Goal: Task Accomplishment & Management: Use online tool/utility

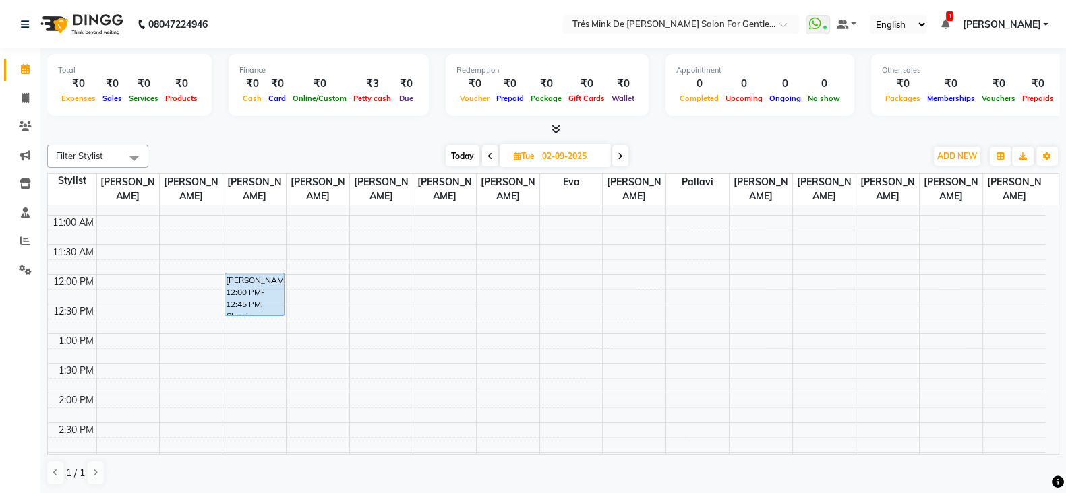
scroll to position [84, 0]
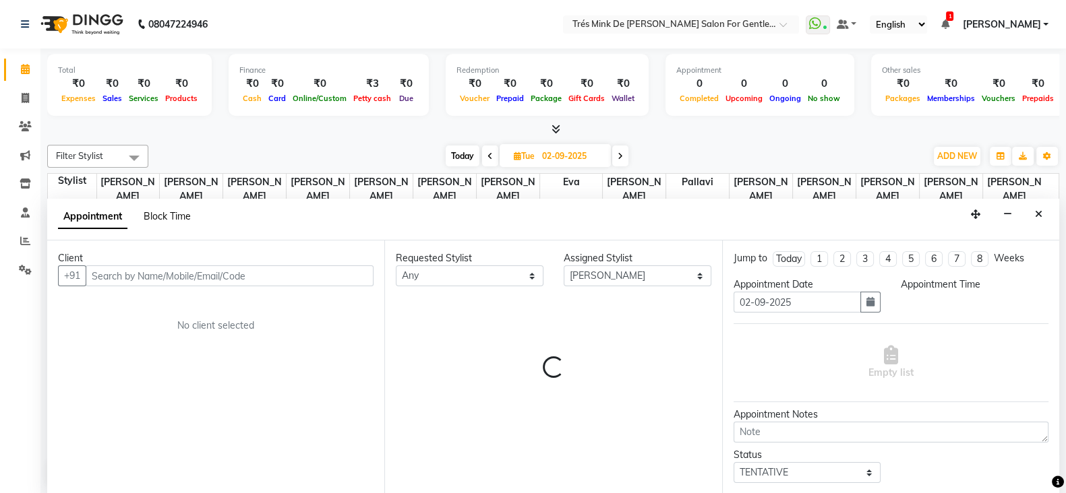
click at [183, 217] on span "Block Time" at bounding box center [167, 216] width 47 height 12
select select "18143"
select select "630"
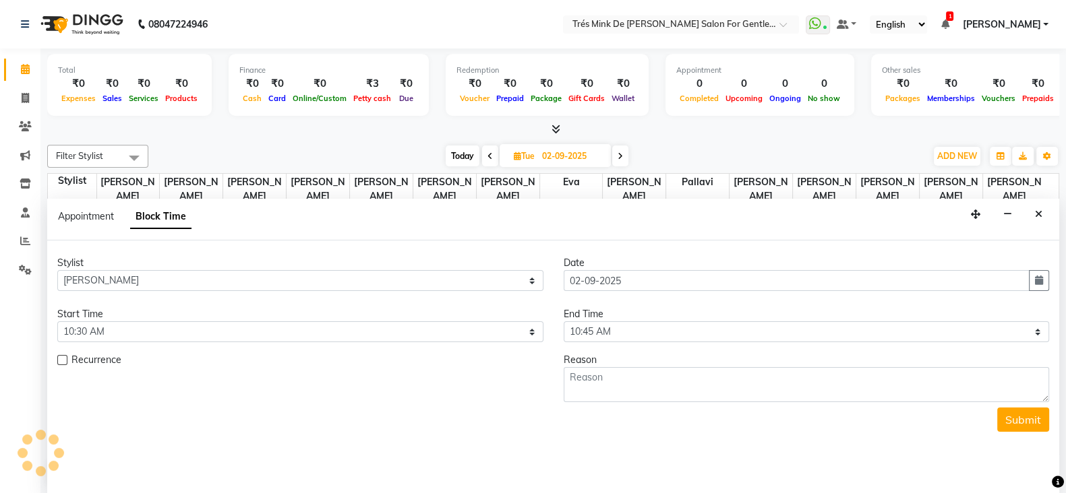
scroll to position [1, 0]
click at [189, 217] on span "Block Time" at bounding box center [160, 216] width 61 height 24
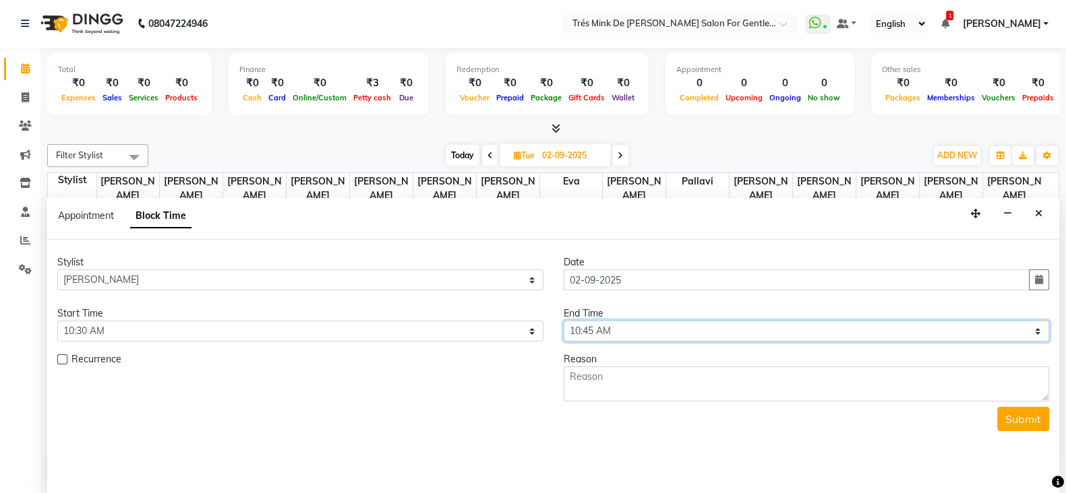
click at [617, 327] on select "Select 09:00 AM 09:15 AM 09:30 AM 09:45 AM 10:00 AM 10:15 AM 10:30 AM 10:45 AM …" at bounding box center [807, 331] width 486 height 21
select select "690"
click at [564, 321] on select "Select 09:00 AM 09:15 AM 09:30 AM 09:45 AM 10:00 AM 10:15 AM 10:30 AM 10:45 AM …" at bounding box center [807, 331] width 486 height 21
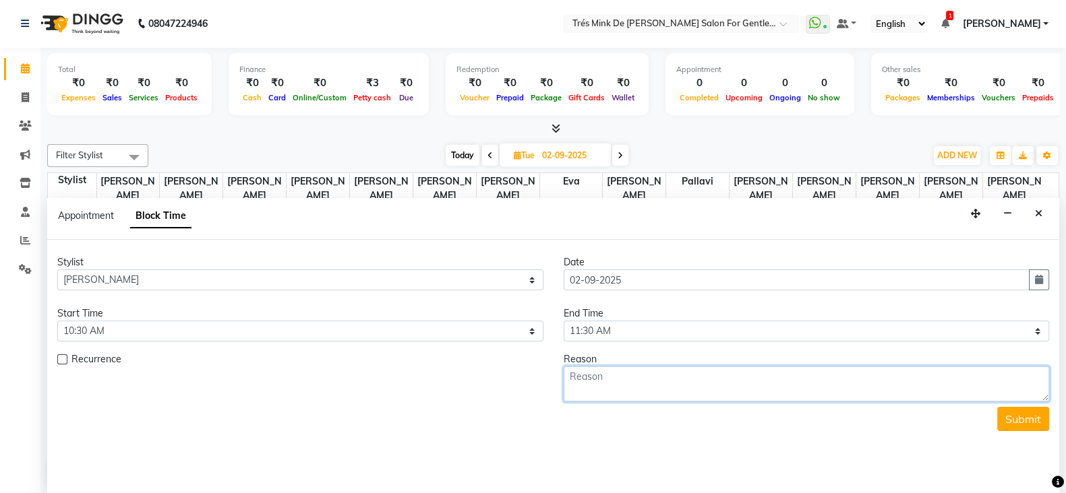
click at [587, 384] on textarea at bounding box center [807, 384] width 486 height 35
click at [572, 380] on textarea "lean 6 clinte" at bounding box center [807, 384] width 486 height 35
click at [608, 379] on textarea "Lean 6 clinte" at bounding box center [807, 384] width 486 height 35
click at [611, 378] on textarea "Lean 6 clinte" at bounding box center [807, 384] width 486 height 35
click at [630, 378] on textarea "Lean 6 cliente" at bounding box center [807, 384] width 486 height 35
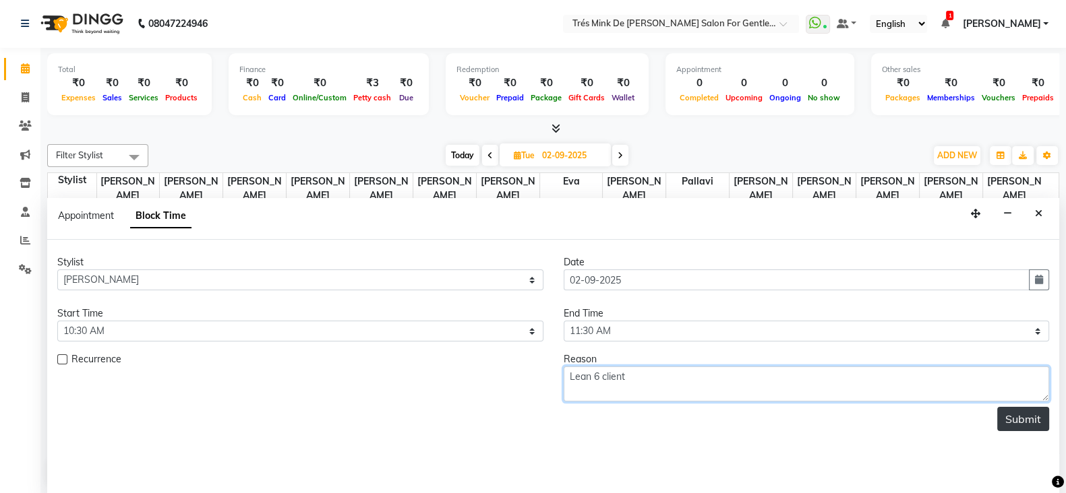
type textarea "Lean 6 client"
click at [1022, 423] on button "Submit" at bounding box center [1023, 419] width 52 height 24
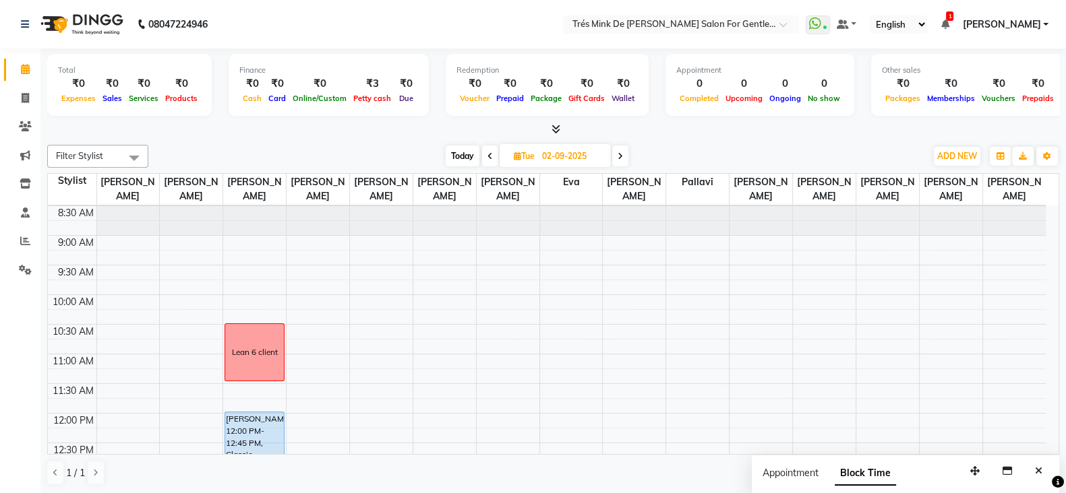
scroll to position [0, 0]
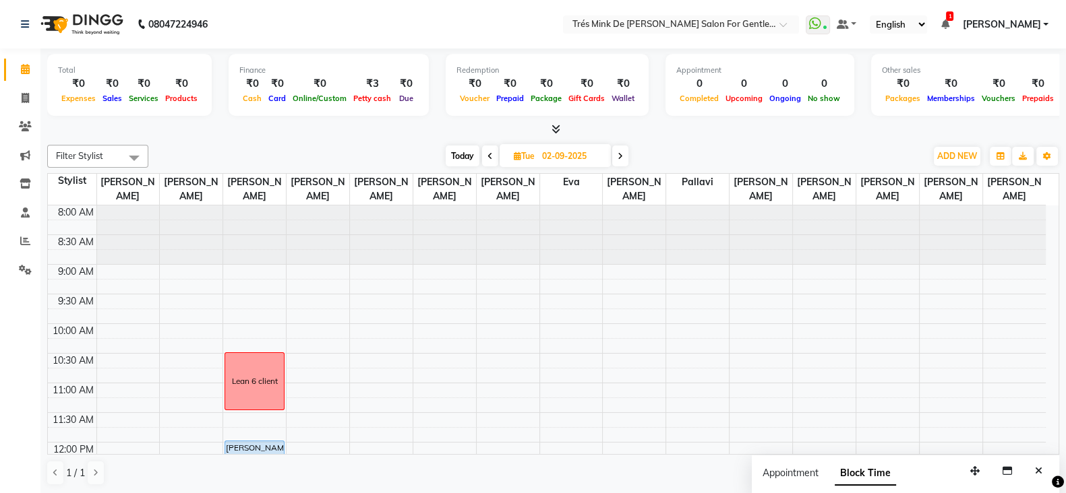
click at [475, 150] on span "Today" at bounding box center [463, 156] width 34 height 21
type input "[DATE]"
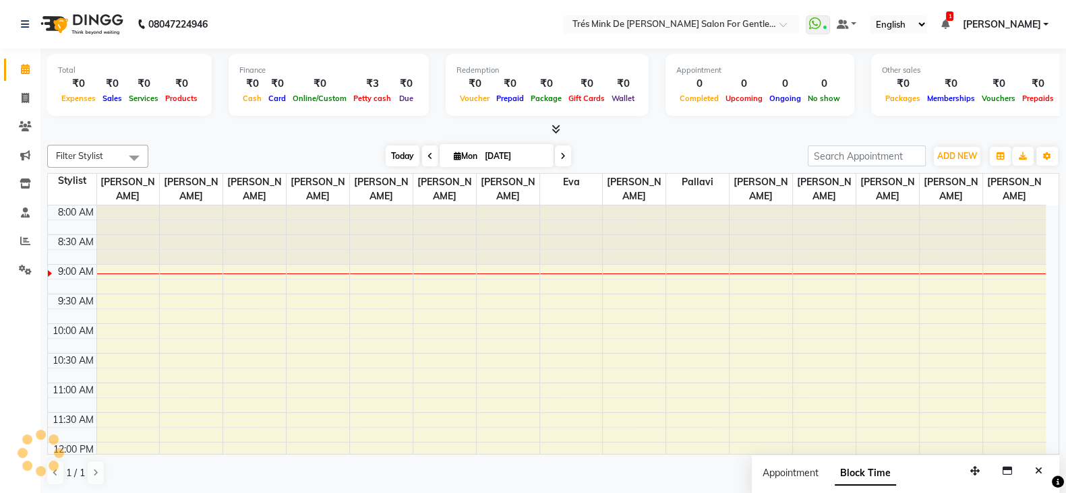
scroll to position [59, 0]
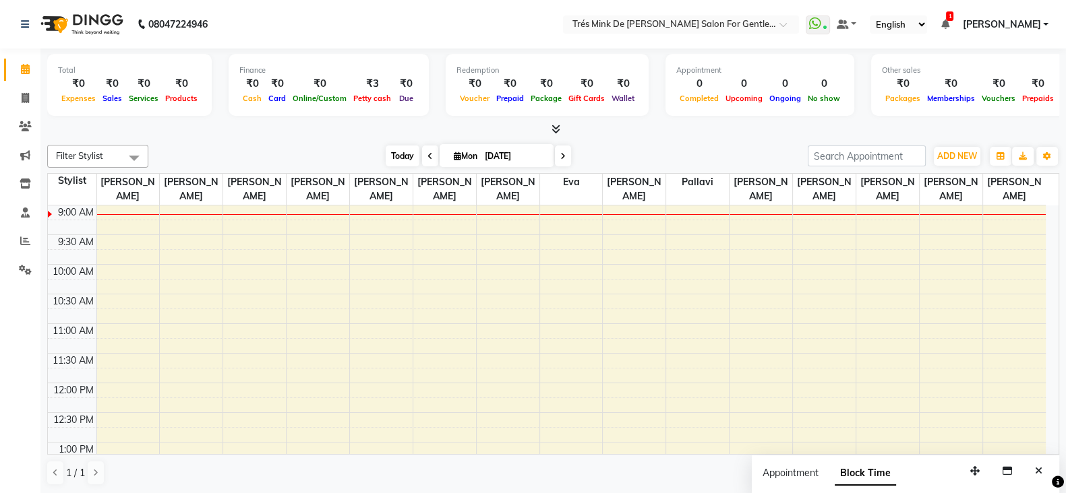
click at [404, 152] on span "Today" at bounding box center [403, 156] width 34 height 21
click at [404, 158] on span "Today" at bounding box center [403, 156] width 34 height 21
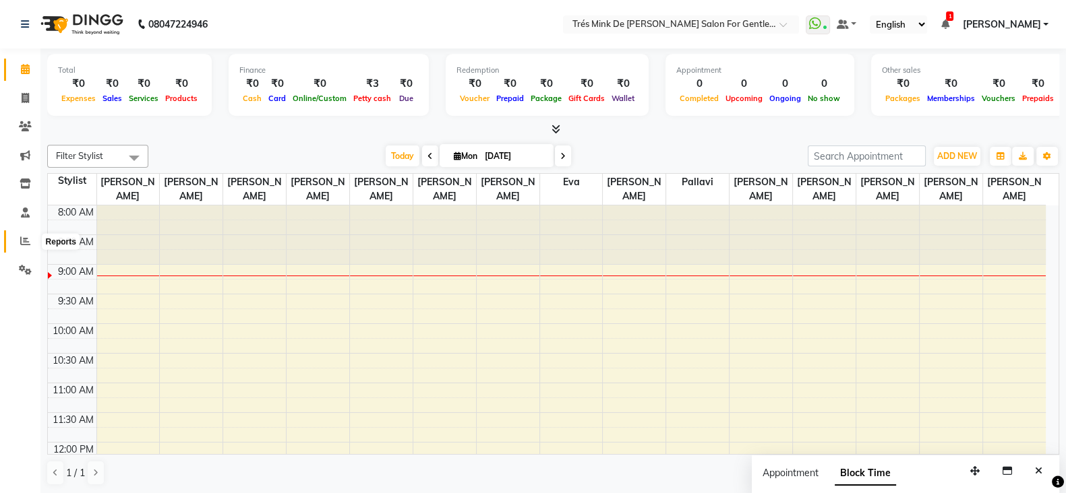
click at [27, 248] on span at bounding box center [25, 242] width 24 height 16
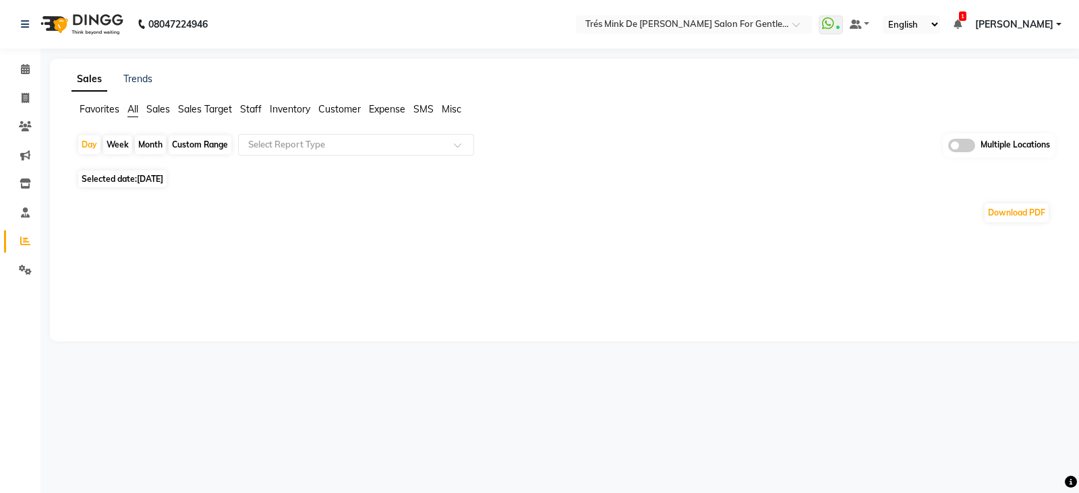
click at [155, 140] on div "Month" at bounding box center [150, 144] width 31 height 19
select select "9"
select select "2025"
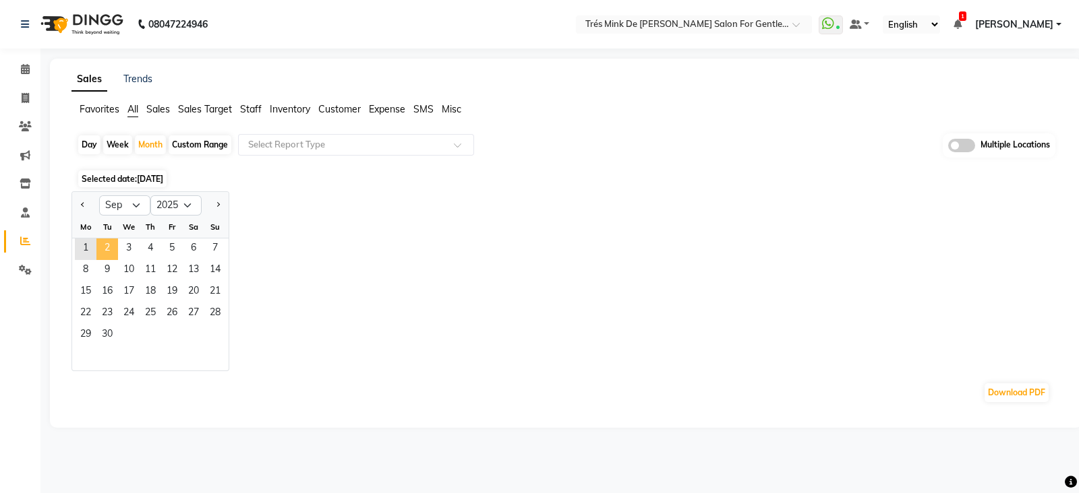
click at [107, 243] on span "2" at bounding box center [107, 250] width 22 height 22
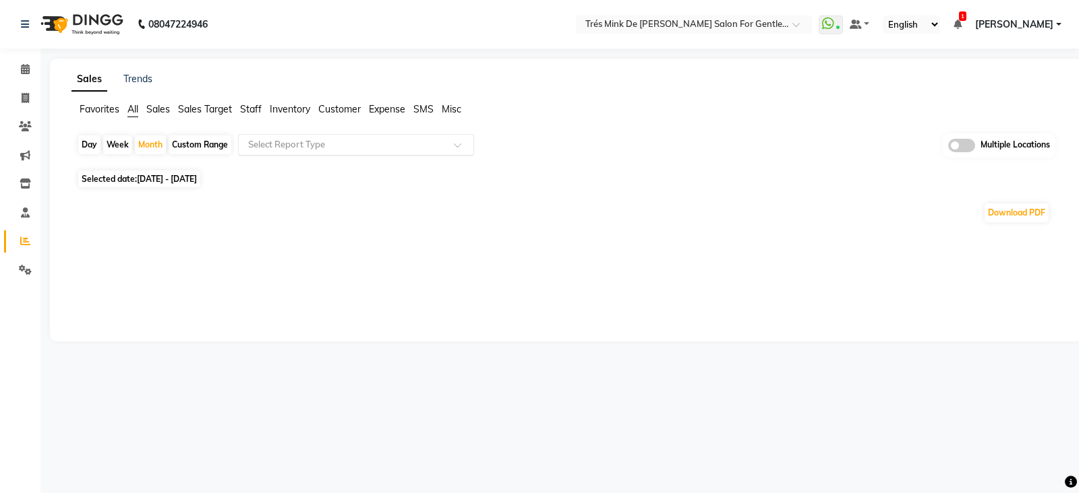
click at [273, 148] on input "text" at bounding box center [342, 144] width 194 height 13
click at [164, 177] on span "[DATE] - [DATE]" at bounding box center [167, 179] width 60 height 10
select select "9"
select select "2025"
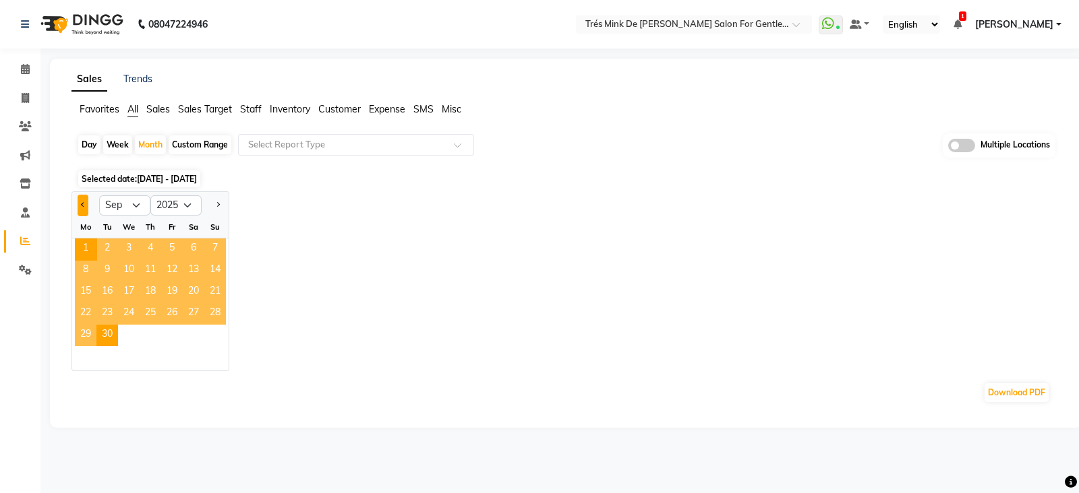
click at [81, 201] on button "Previous month" at bounding box center [83, 206] width 11 height 22
select select "8"
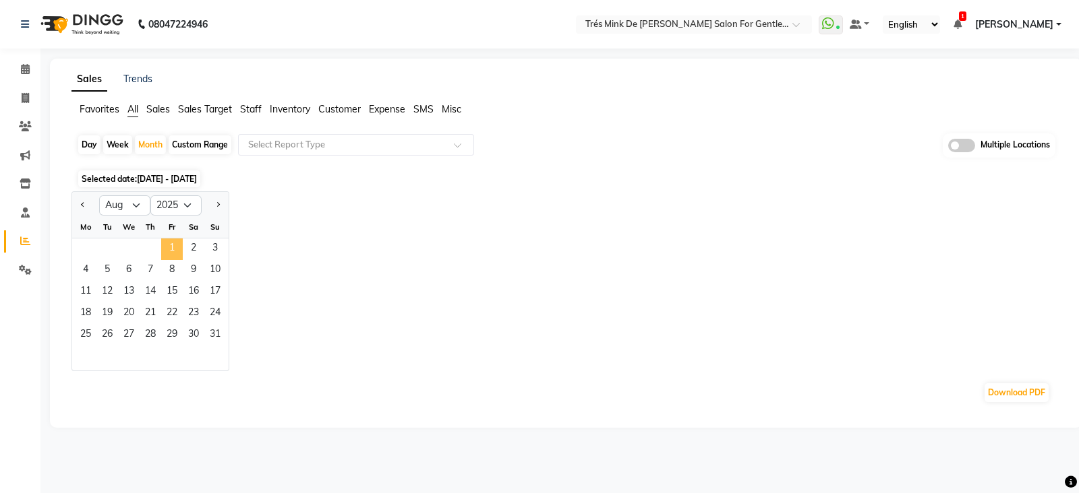
click at [171, 241] on span "1" at bounding box center [172, 250] width 22 height 22
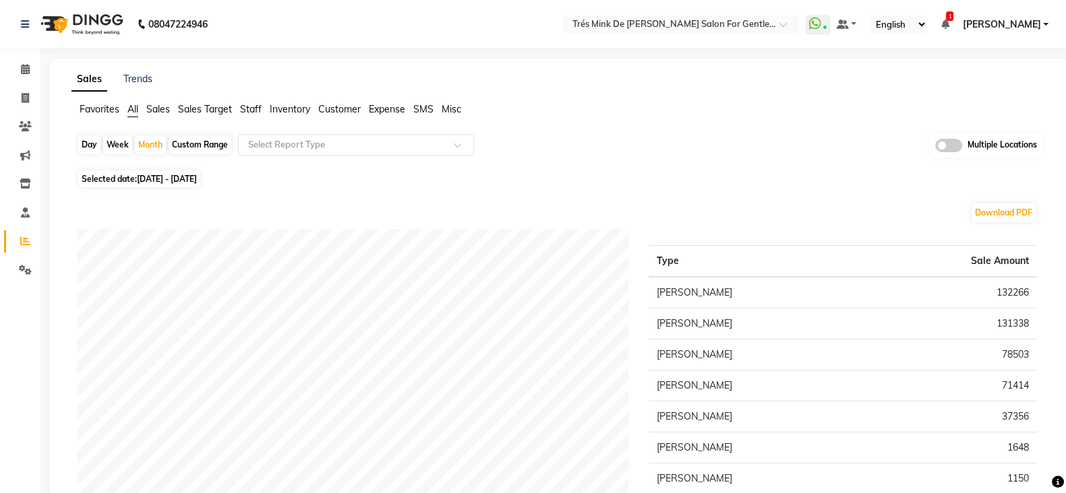
click at [275, 146] on input "text" at bounding box center [342, 144] width 194 height 13
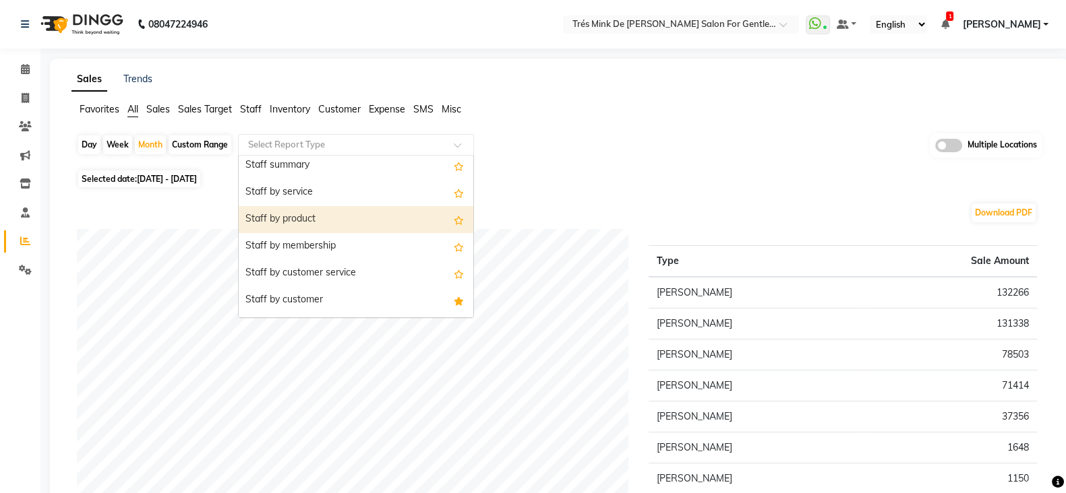
scroll to position [84, 0]
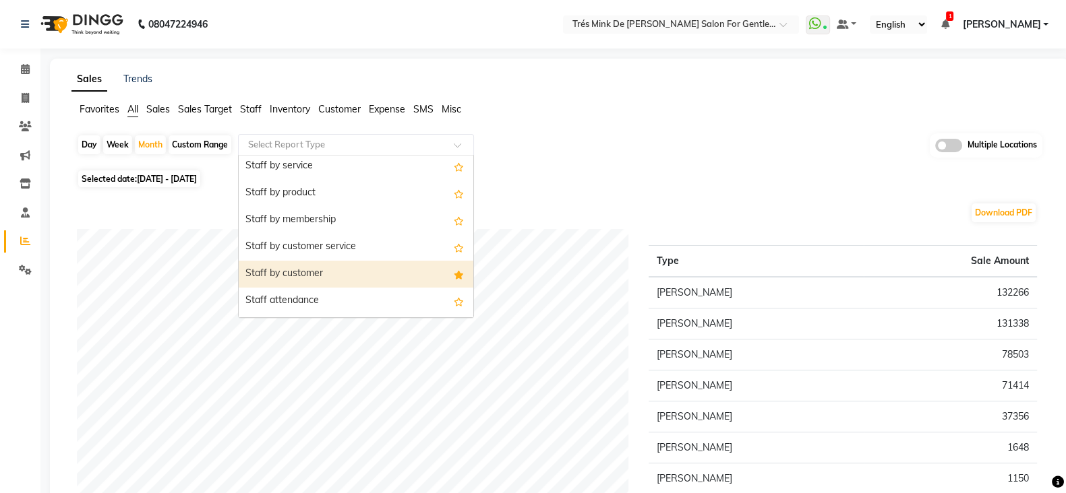
click at [266, 270] on div "Staff by customer" at bounding box center [356, 274] width 235 height 27
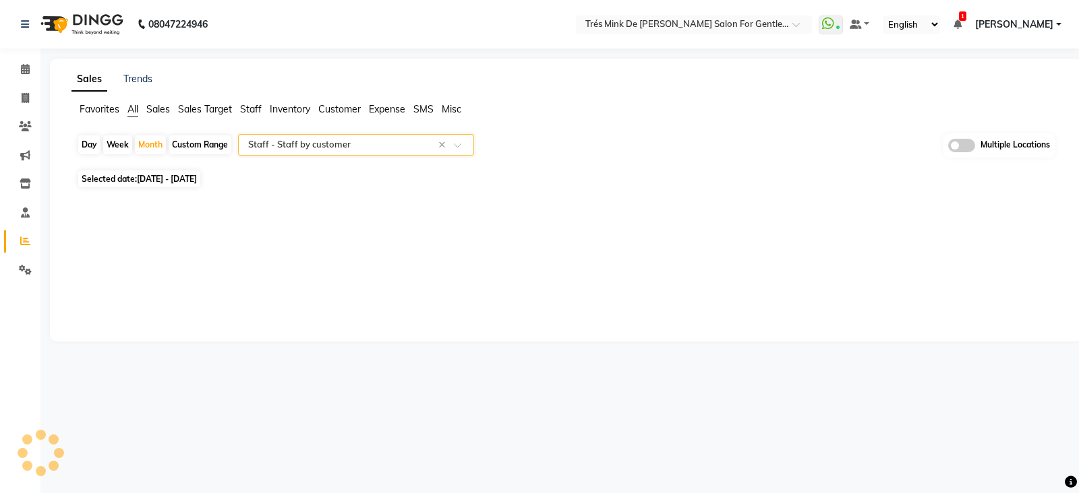
select select "filtered_report"
select select "pdf"
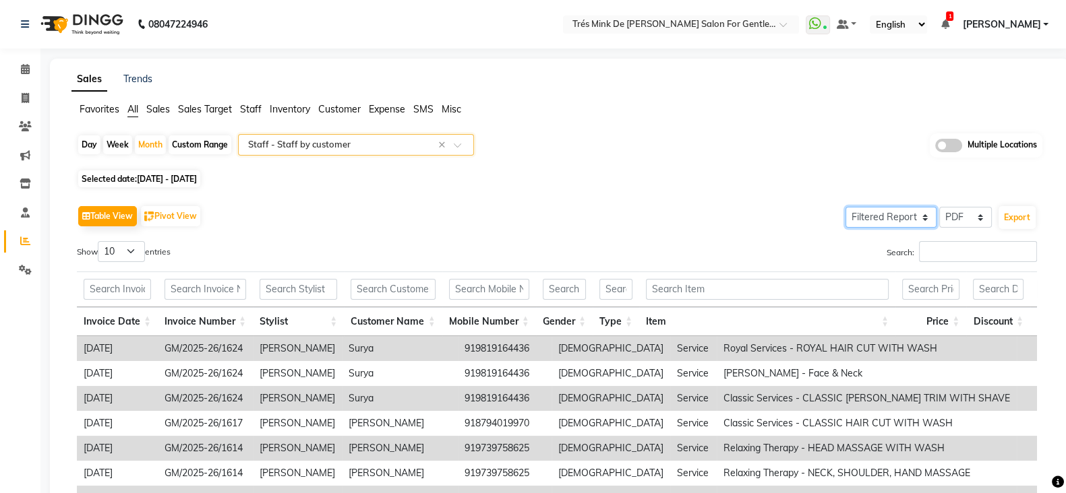
click at [905, 214] on select "Select Full Report Filtered Report" at bounding box center [890, 217] width 91 height 21
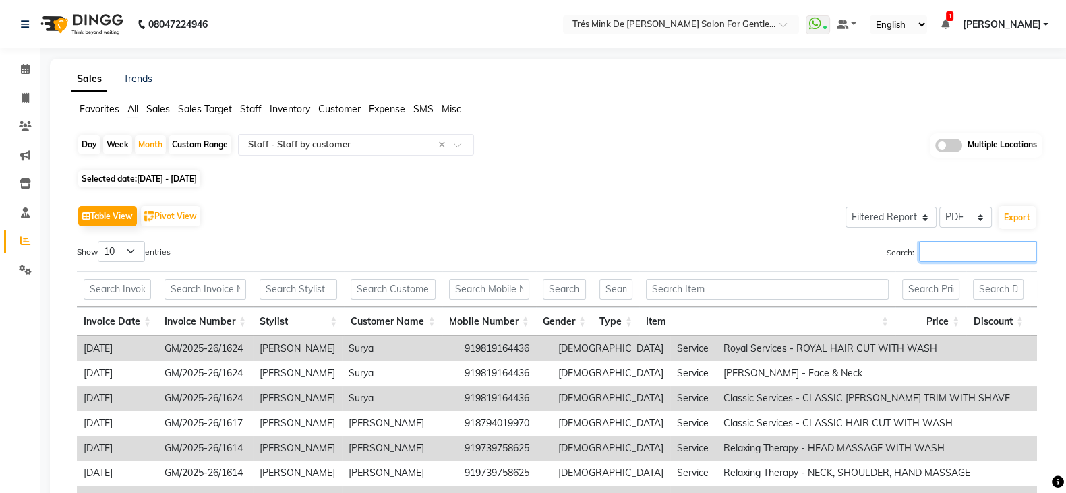
click at [967, 243] on input "Search:" at bounding box center [978, 251] width 118 height 21
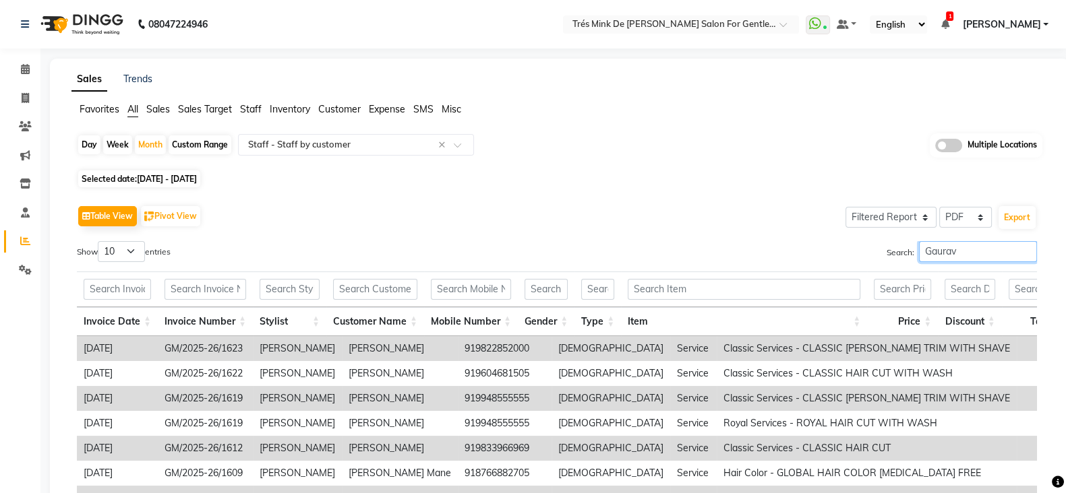
scroll to position [218, 0]
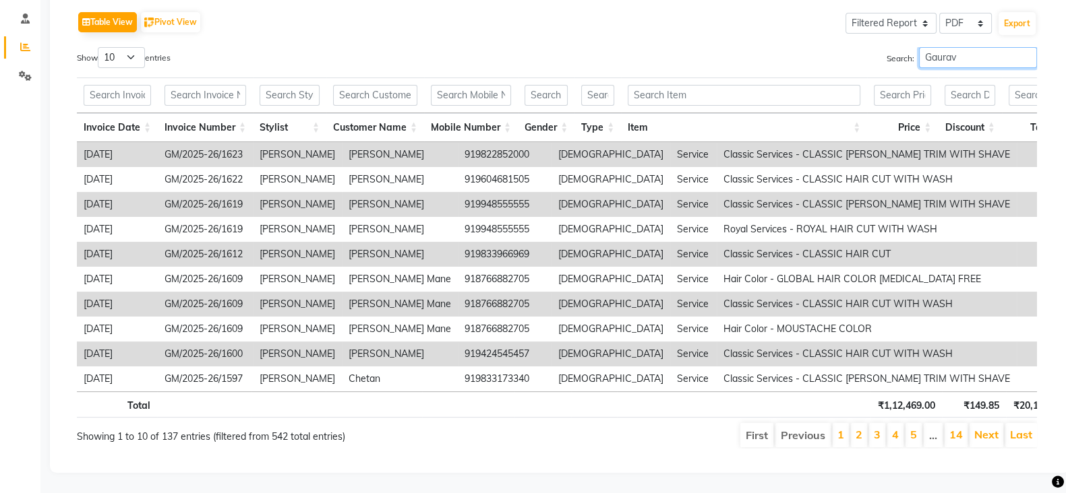
click at [962, 47] on input "Gaurav" at bounding box center [978, 57] width 118 height 21
type input "G"
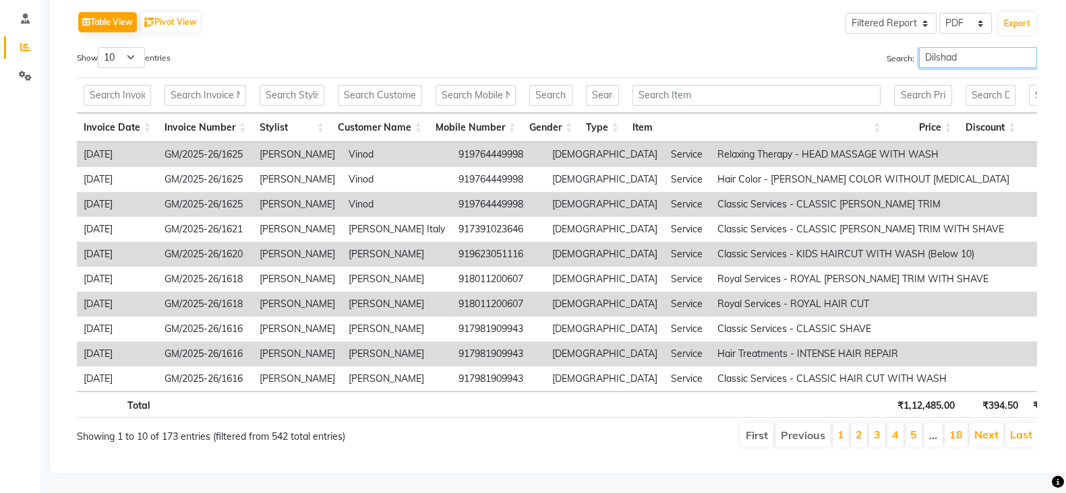
scroll to position [134, 0]
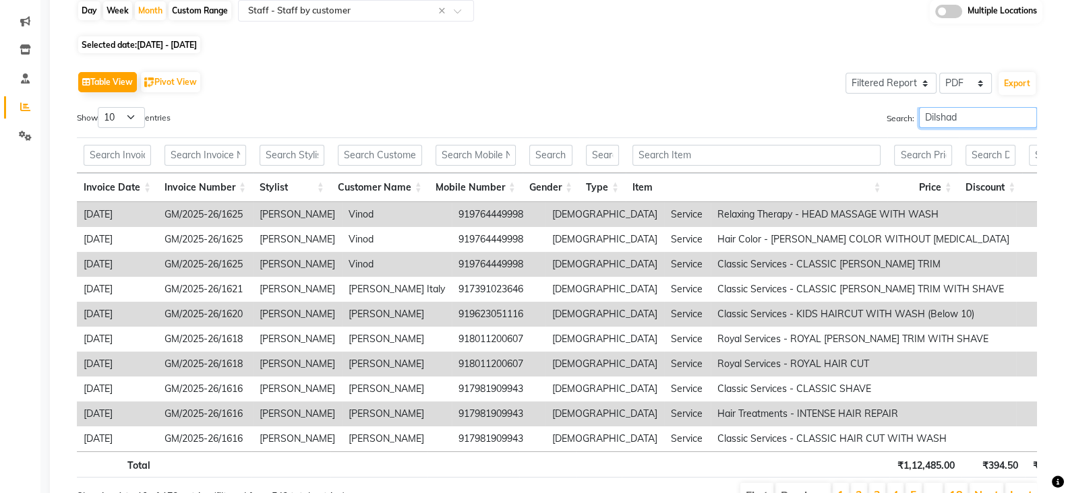
type input "Dilshad"
click at [132, 109] on div "Table View Pivot View Select Full Report Filtered Report Select CSV PDF Export …" at bounding box center [557, 288] width 960 height 441
click at [131, 112] on select "10 25 50 100" at bounding box center [121, 117] width 47 height 21
select select "100"
click at [100, 107] on select "10 25 50 100" at bounding box center [121, 117] width 47 height 21
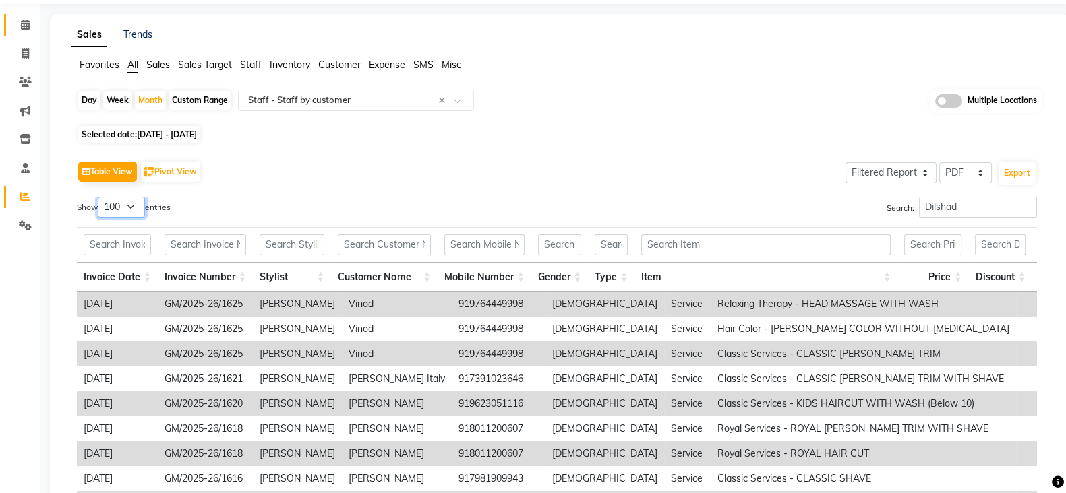
scroll to position [0, 0]
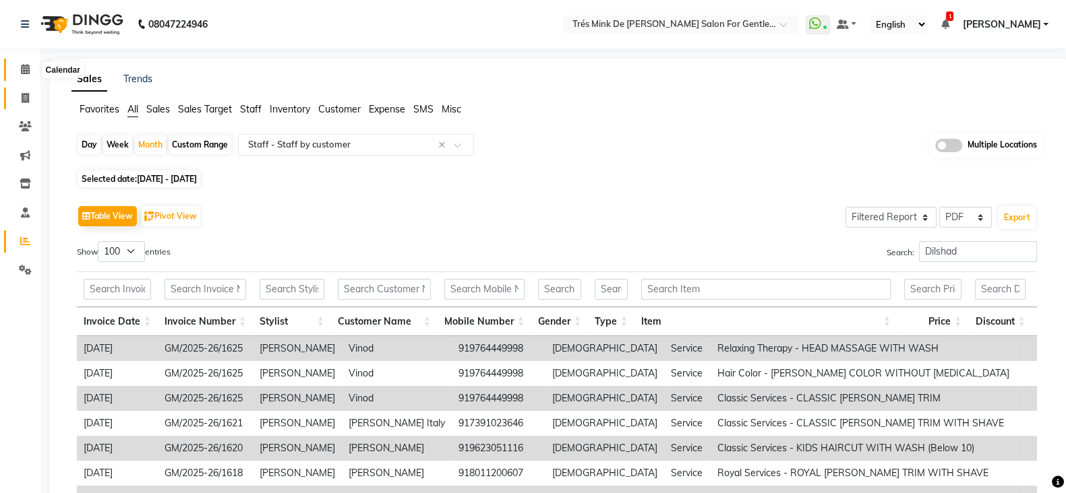
drag, startPoint x: 28, startPoint y: 67, endPoint x: 32, endPoint y: 92, distance: 25.4
click at [28, 67] on icon at bounding box center [25, 69] width 9 height 10
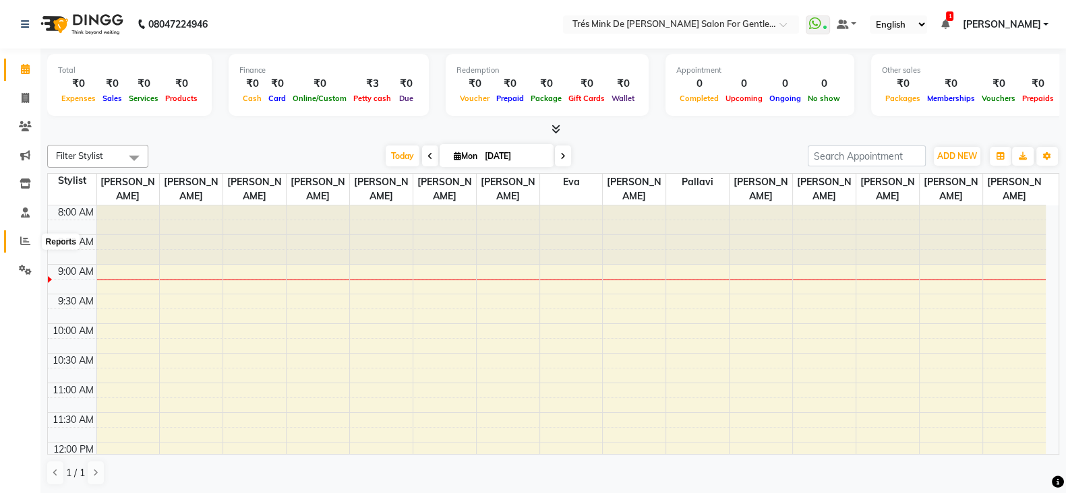
click at [32, 237] on span at bounding box center [25, 242] width 24 height 16
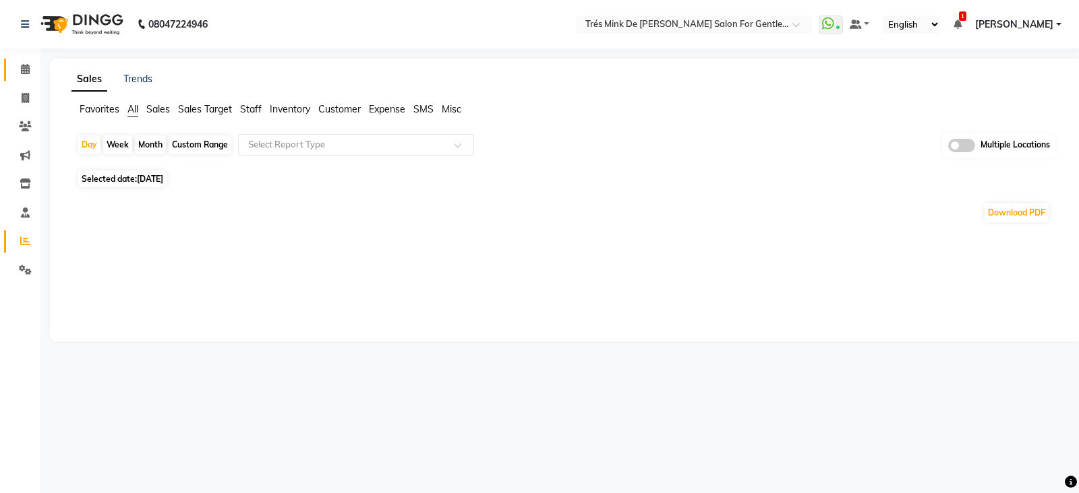
click at [24, 59] on link "Calendar" at bounding box center [20, 70] width 32 height 22
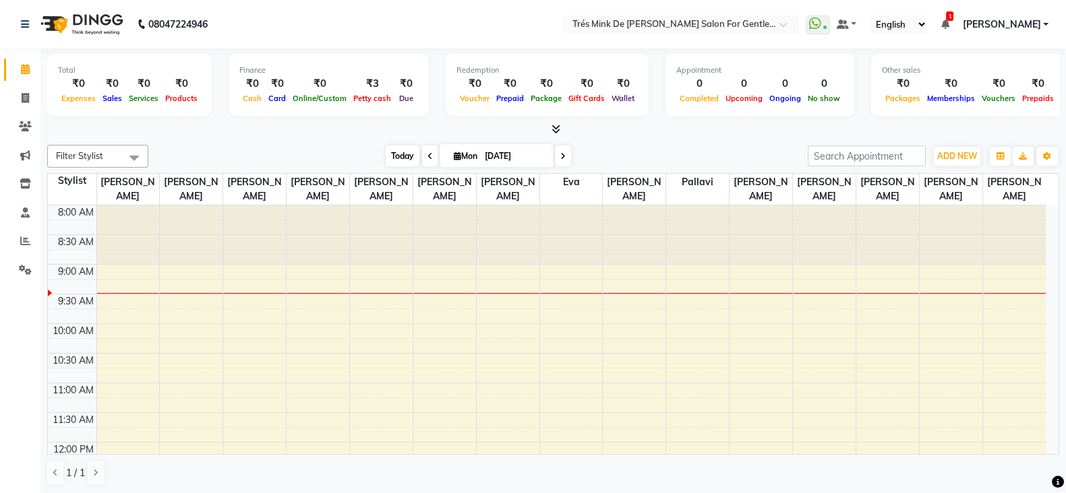
click at [389, 152] on span "Today" at bounding box center [403, 156] width 34 height 21
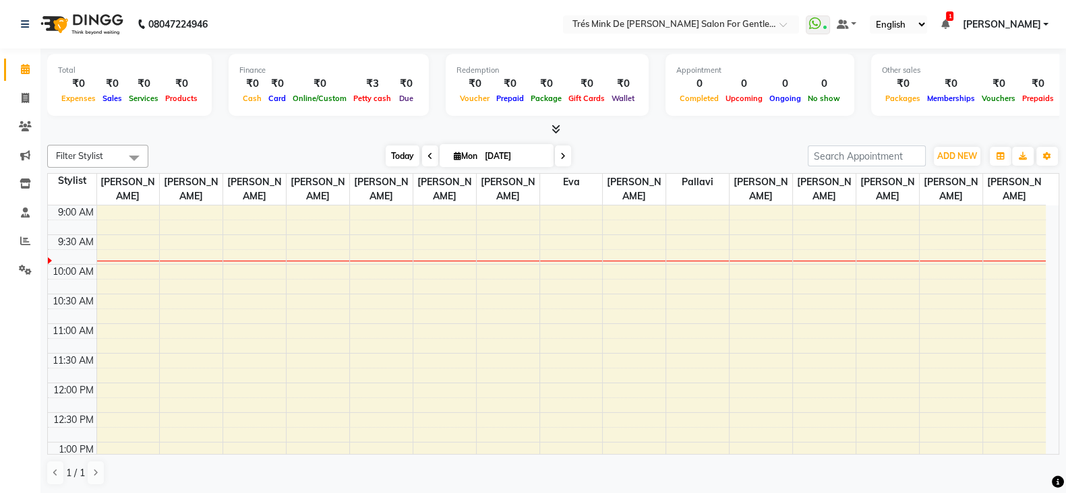
click at [402, 158] on span "Today" at bounding box center [403, 156] width 34 height 21
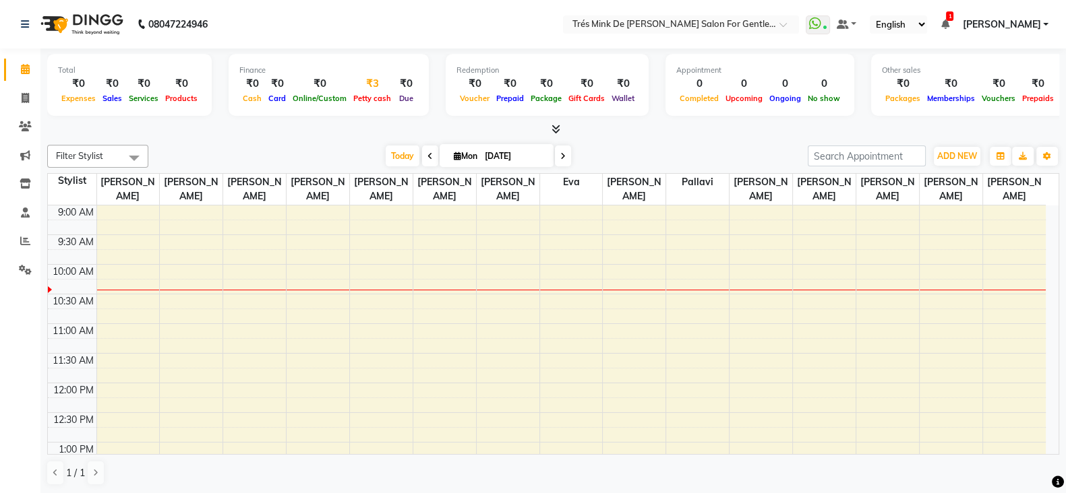
click at [361, 80] on div "₹3" at bounding box center [372, 84] width 44 height 16
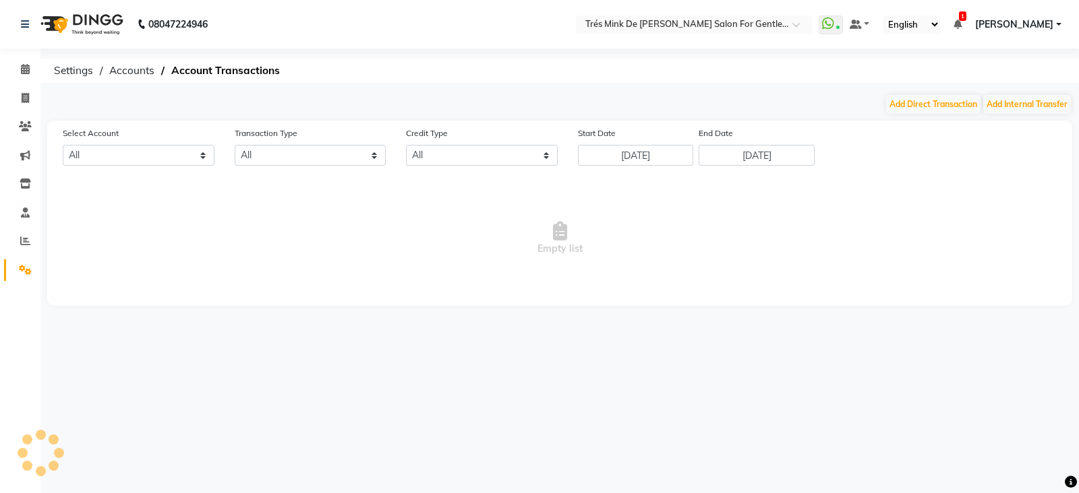
select select "1898"
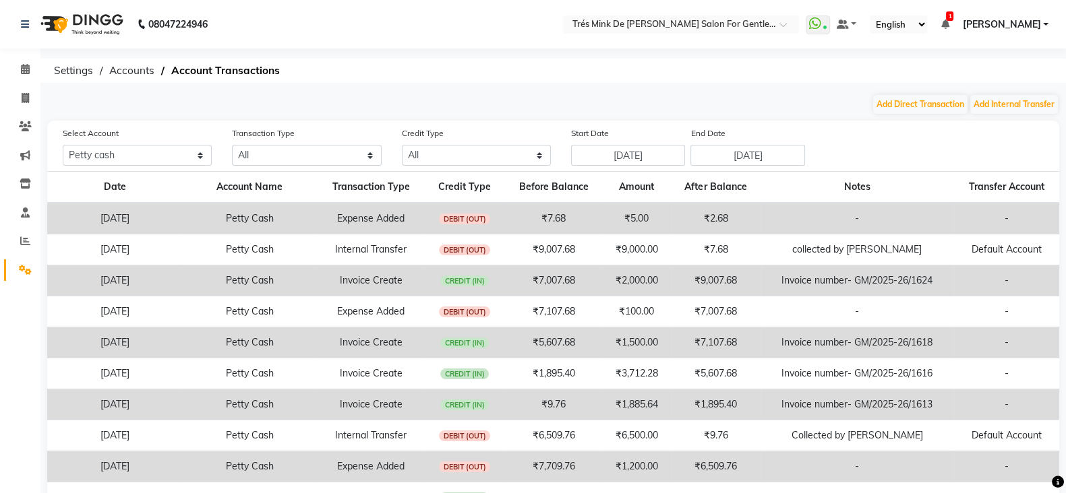
drag, startPoint x: 955, startPoint y: 18, endPoint x: 928, endPoint y: 18, distance: 27.0
click at [953, 18] on span "1" at bounding box center [949, 15] width 7 height 9
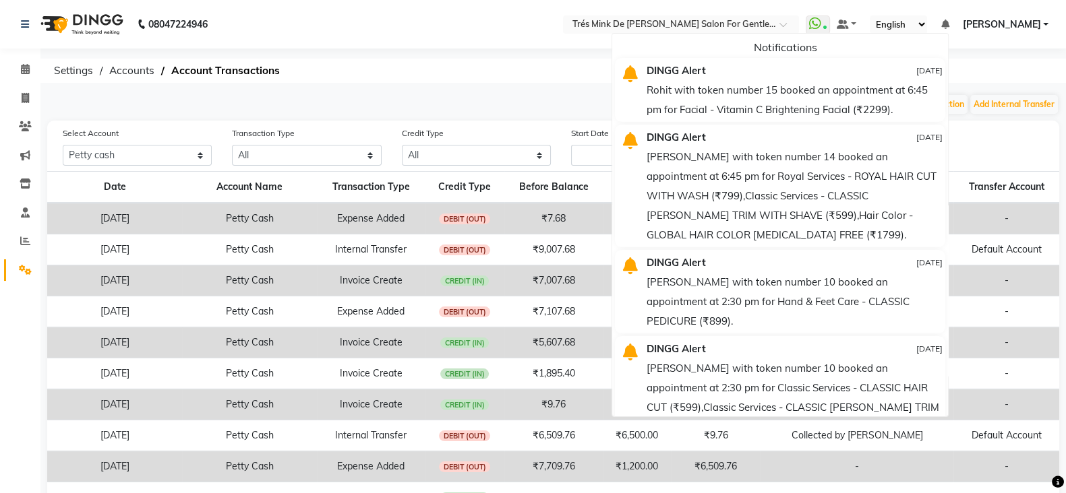
click at [452, 28] on nav "08047224946 Select Location × Trés Mink De Shailesh Mistry Salon For Gentlemen,…" at bounding box center [533, 24] width 1066 height 49
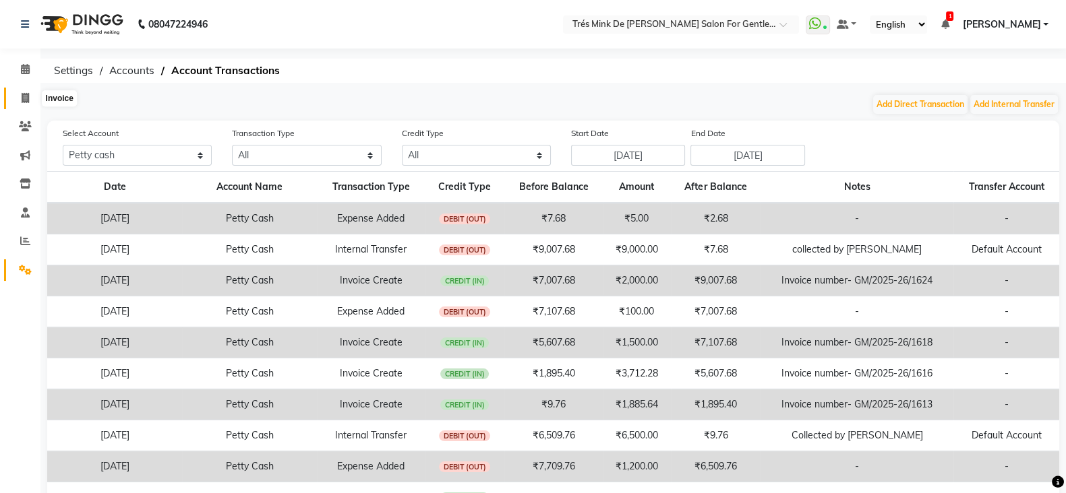
click at [22, 96] on icon at bounding box center [25, 98] width 7 height 10
select select "service"
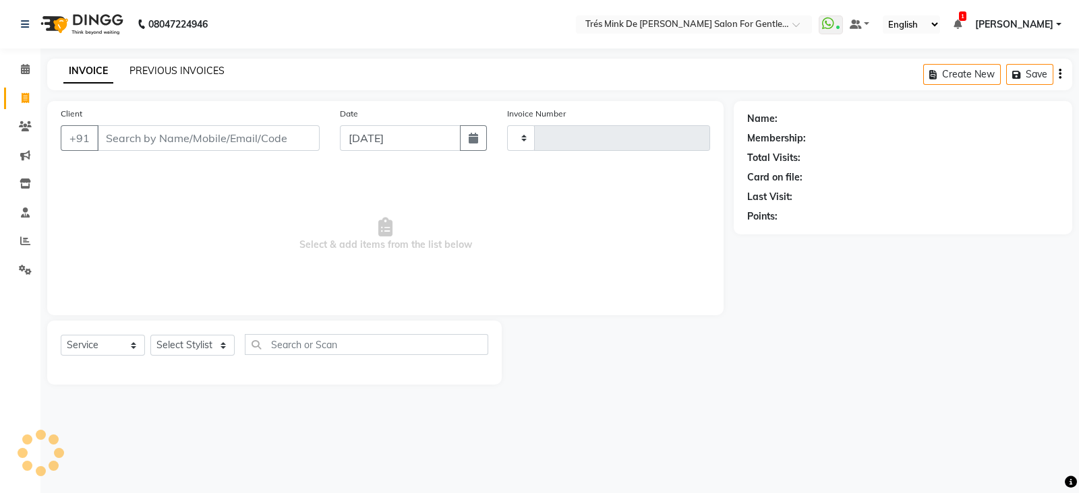
type input "1627"
select select "4236"
click at [173, 69] on link "PREVIOUS INVOICES" at bounding box center [176, 71] width 95 height 12
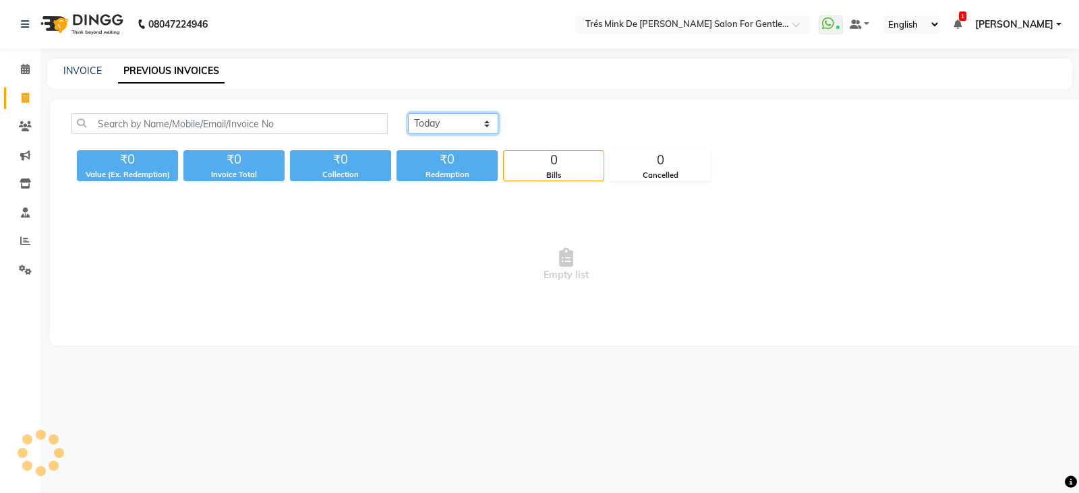
drag, startPoint x: 438, startPoint y: 117, endPoint x: 431, endPoint y: 119, distance: 7.0
click at [438, 117] on select "Today Yesterday Custom Range" at bounding box center [453, 123] width 90 height 21
select select "yesterday"
click at [408, 113] on select "Today Yesterday Custom Range" at bounding box center [453, 123] width 90 height 21
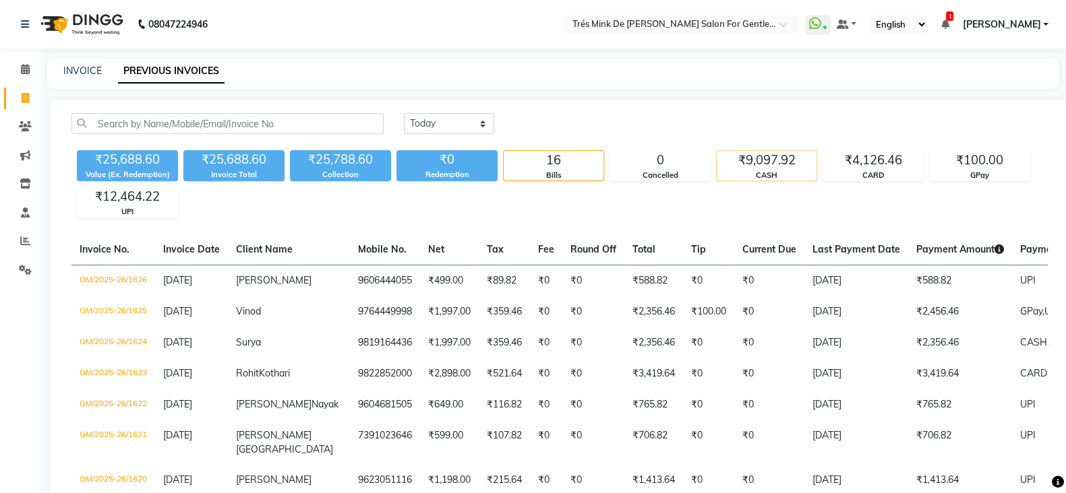
click at [787, 163] on div "₹9,097.92" at bounding box center [767, 160] width 100 height 19
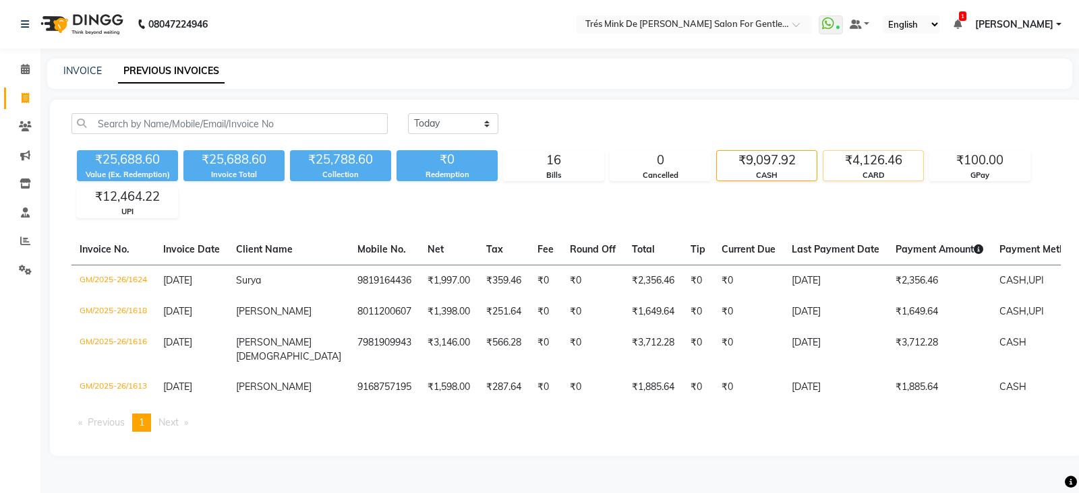
click at [891, 181] on div "₹4,126.46 CARD" at bounding box center [872, 165] width 101 height 31
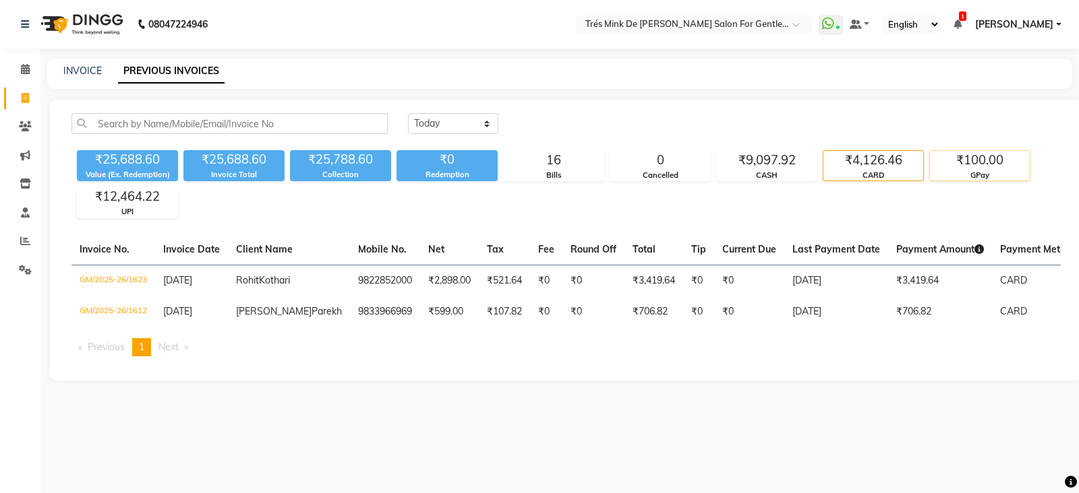
click at [990, 176] on div "GPay" at bounding box center [980, 175] width 100 height 11
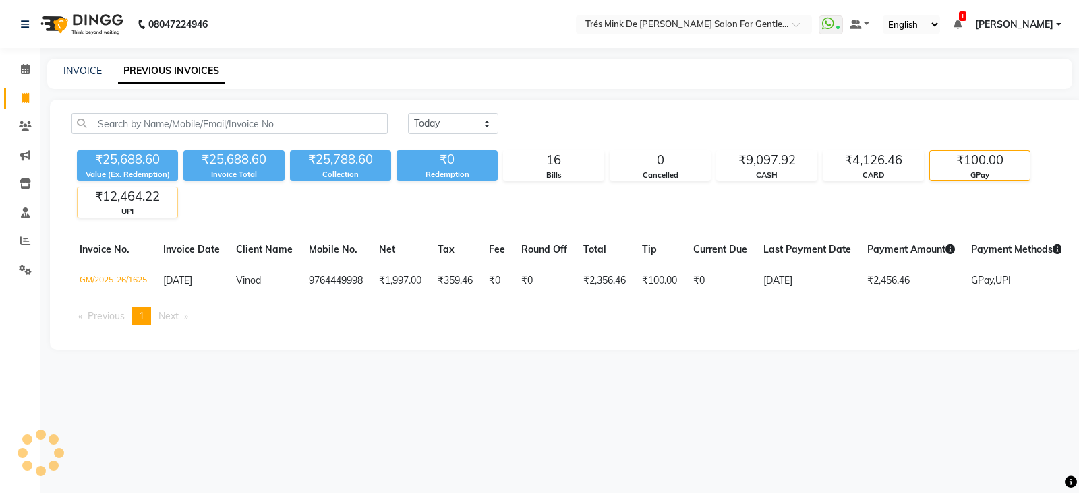
click at [149, 203] on div "₹12,464.22" at bounding box center [128, 196] width 100 height 19
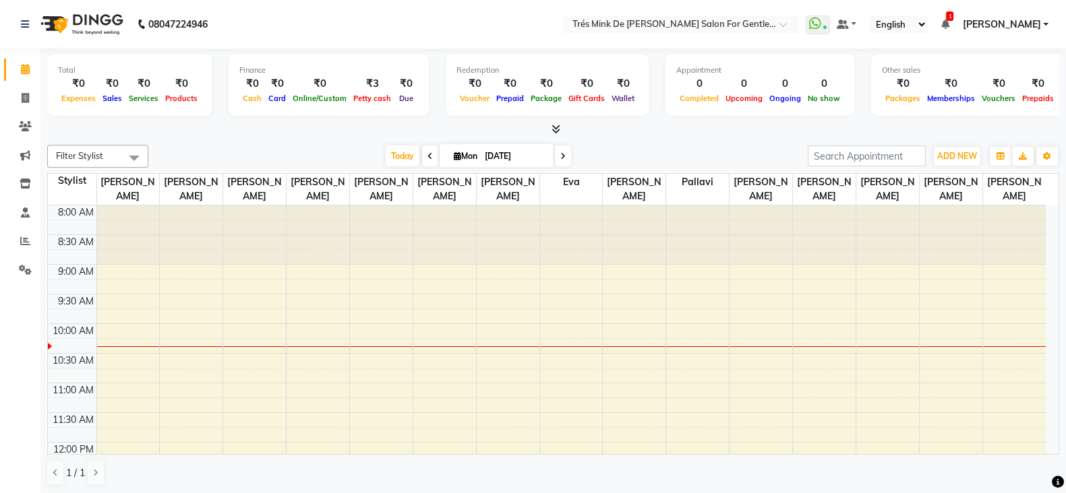
click at [430, 154] on span at bounding box center [430, 156] width 16 height 21
type input "[DATE]"
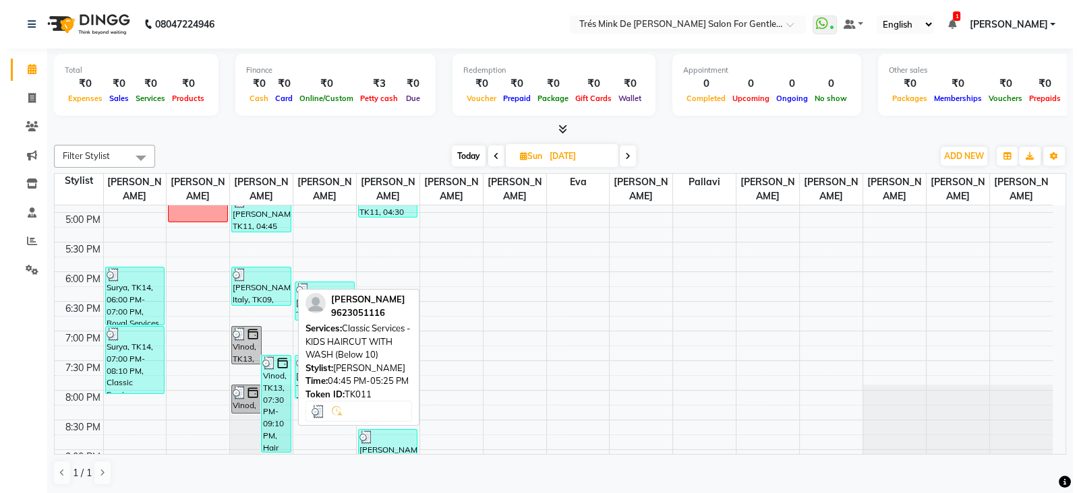
scroll to position [630, 0]
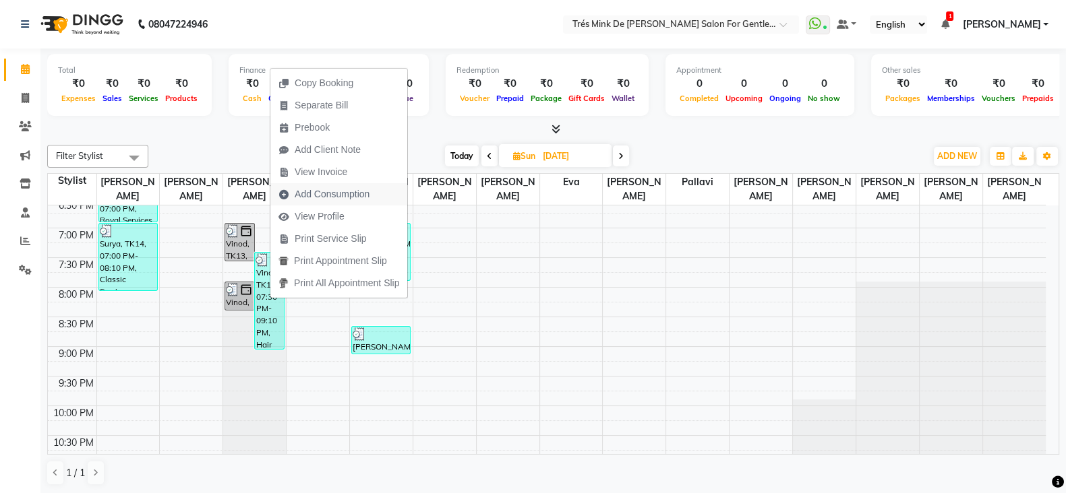
click at [325, 193] on span "Add Consumption" at bounding box center [332, 194] width 75 height 14
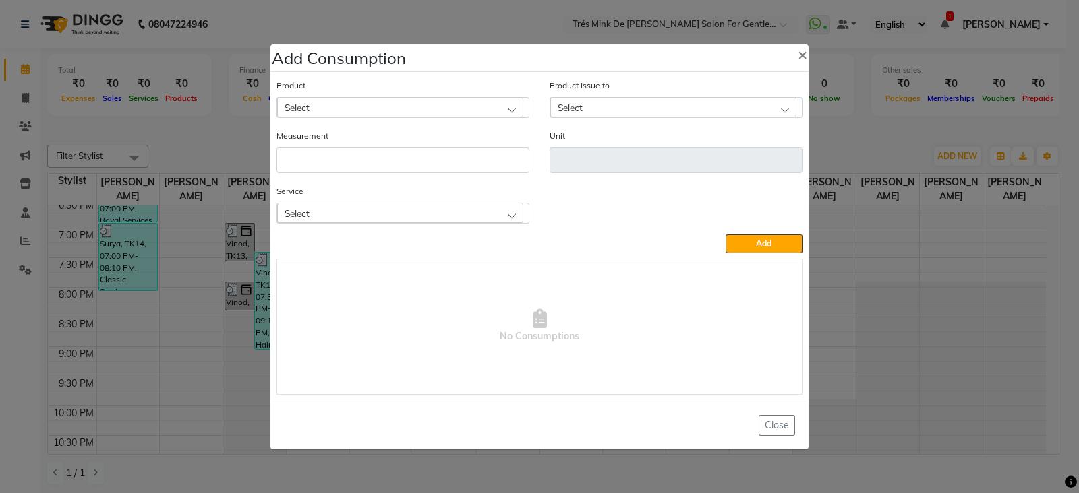
click at [324, 102] on div "Select" at bounding box center [400, 107] width 246 height 20
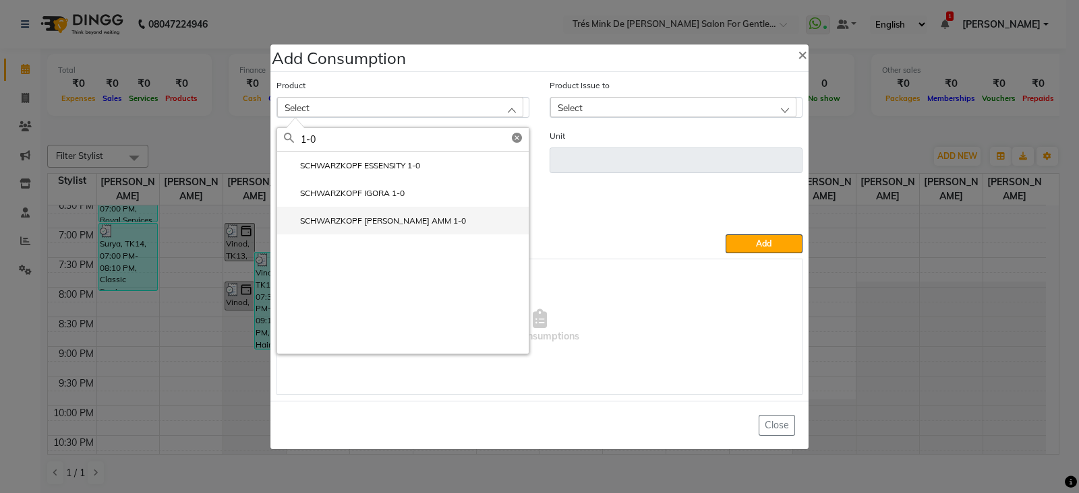
type input "1-0"
click at [341, 220] on label "SCHWARZKOPF [PERSON_NAME] AMM 1-0" at bounding box center [375, 221] width 182 height 12
type input "ml"
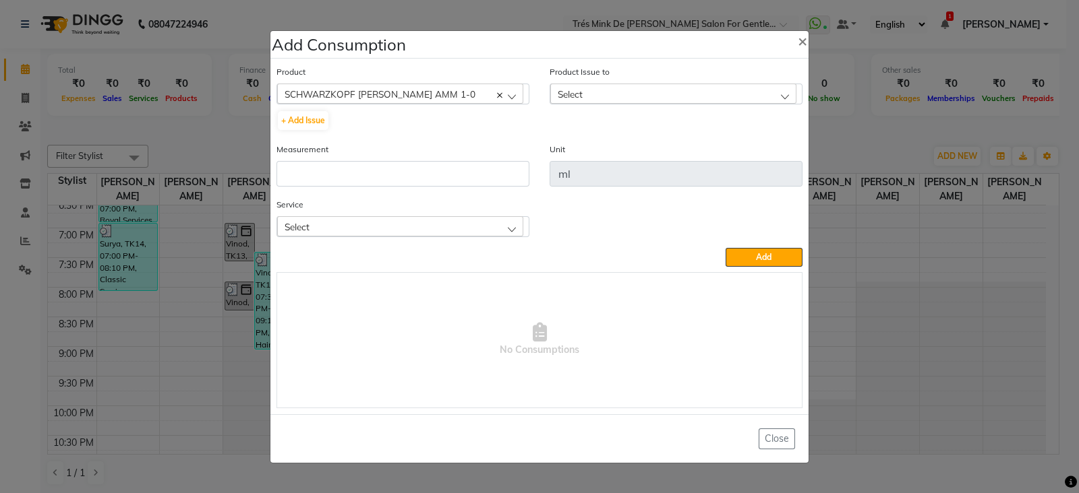
click at [423, 90] on span "SCHWARZKOPF [PERSON_NAME] AMM 1-0" at bounding box center [379, 93] width 191 height 11
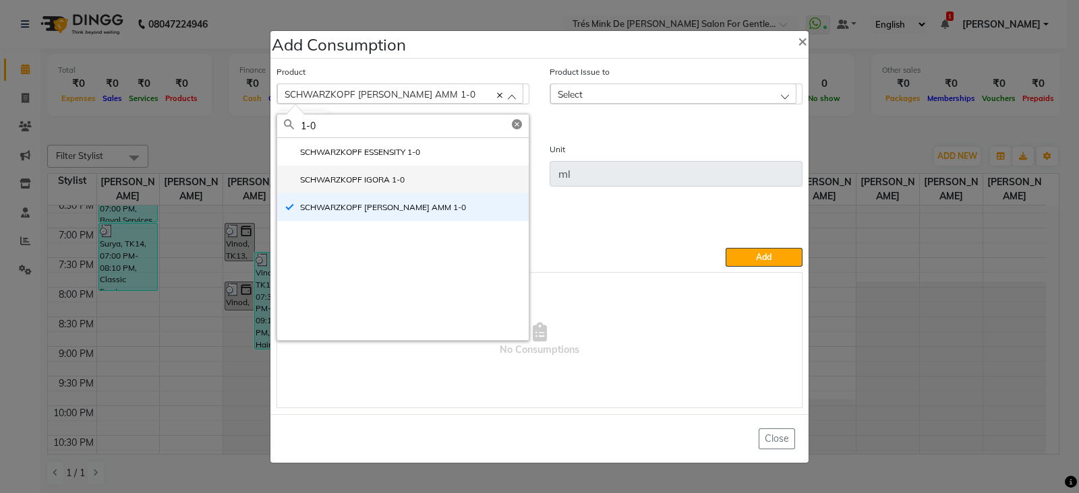
type input "1-0"
click at [377, 187] on li "SCHWARZKOPF IGORA 1-0" at bounding box center [402, 180] width 251 height 28
type input "ML"
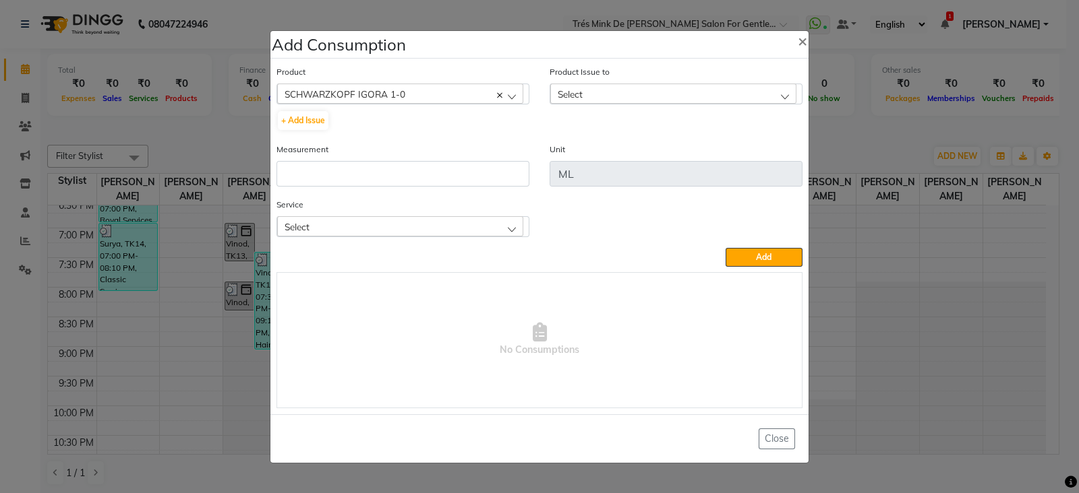
click at [613, 92] on div "Select" at bounding box center [673, 94] width 246 height 20
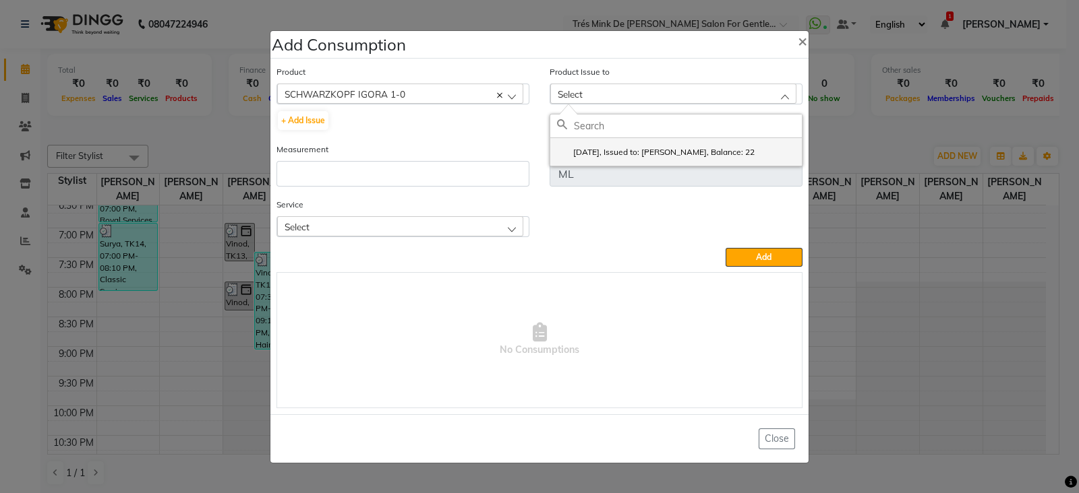
click at [611, 156] on label "[DATE], Issued to: [PERSON_NAME], Balance: 22" at bounding box center [656, 152] width 198 height 12
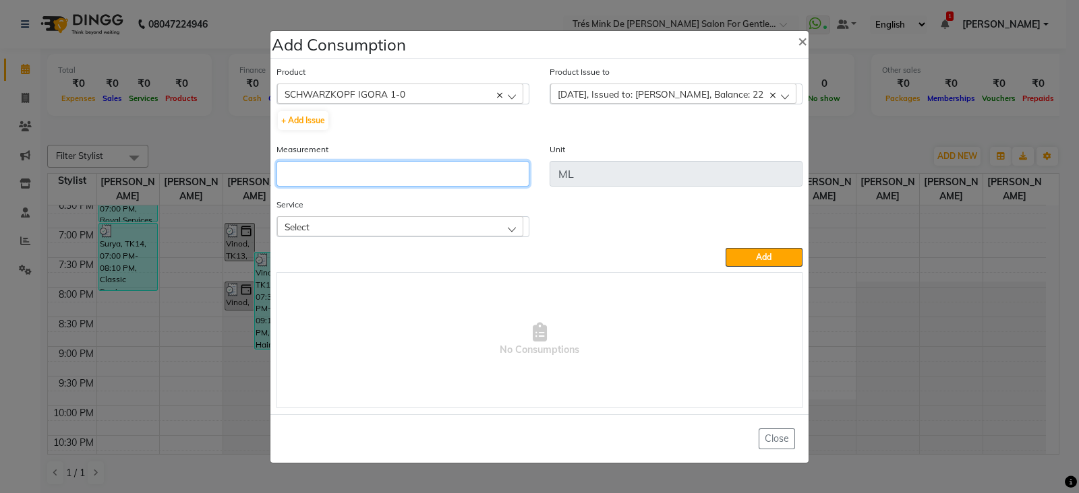
click at [404, 180] on input "number" at bounding box center [402, 174] width 253 height 26
type input "4"
click at [421, 224] on div "Select" at bounding box center [400, 226] width 246 height 20
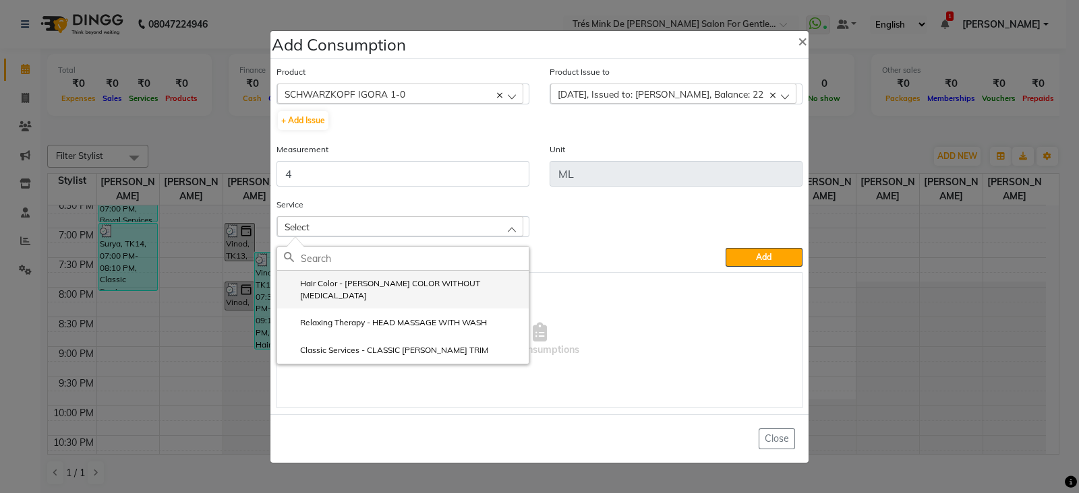
click at [384, 287] on label "Hair Color - [PERSON_NAME] COLOR WITHOUT [MEDICAL_DATA]" at bounding box center [403, 290] width 238 height 24
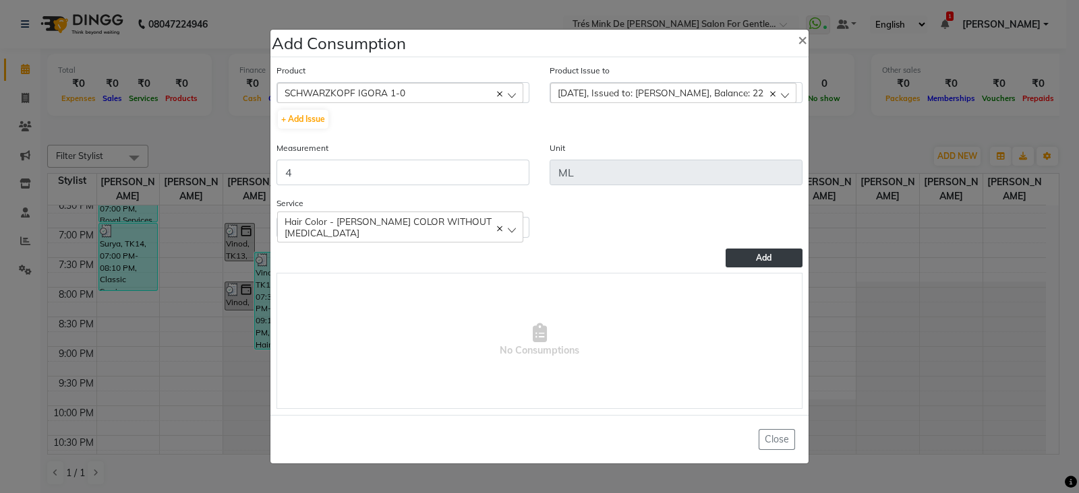
click at [757, 262] on span "Add" at bounding box center [764, 258] width 16 height 10
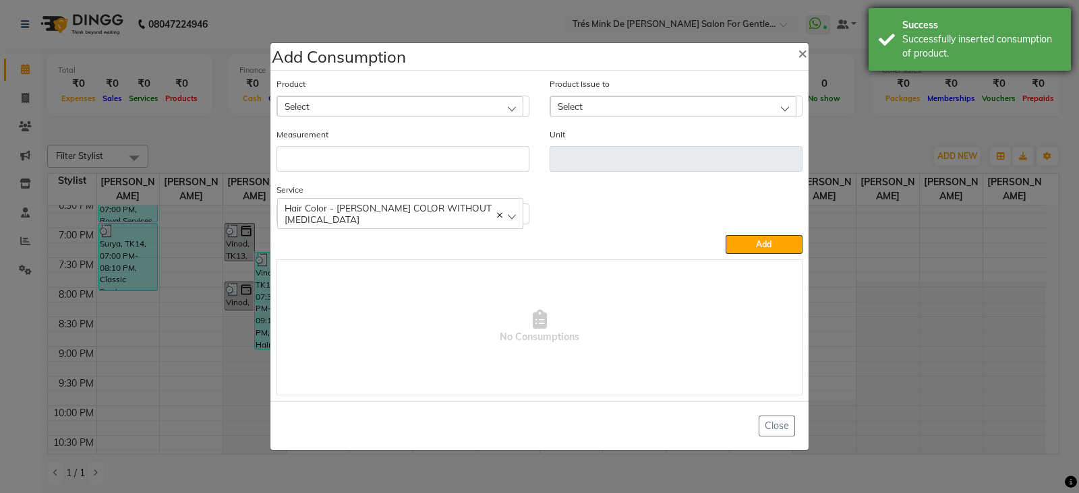
click at [903, 25] on div "Success" at bounding box center [981, 25] width 158 height 14
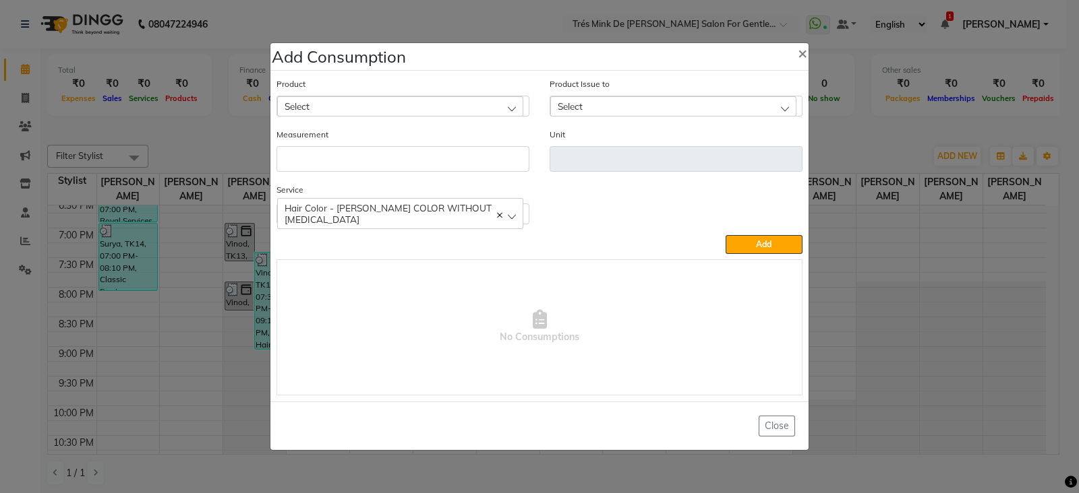
click at [944, 21] on ngb-modal-window "Add Consumption × Product Select ABSOLUT REPAIR Product Issue to Select [DATE],…" at bounding box center [539, 246] width 1079 height 493
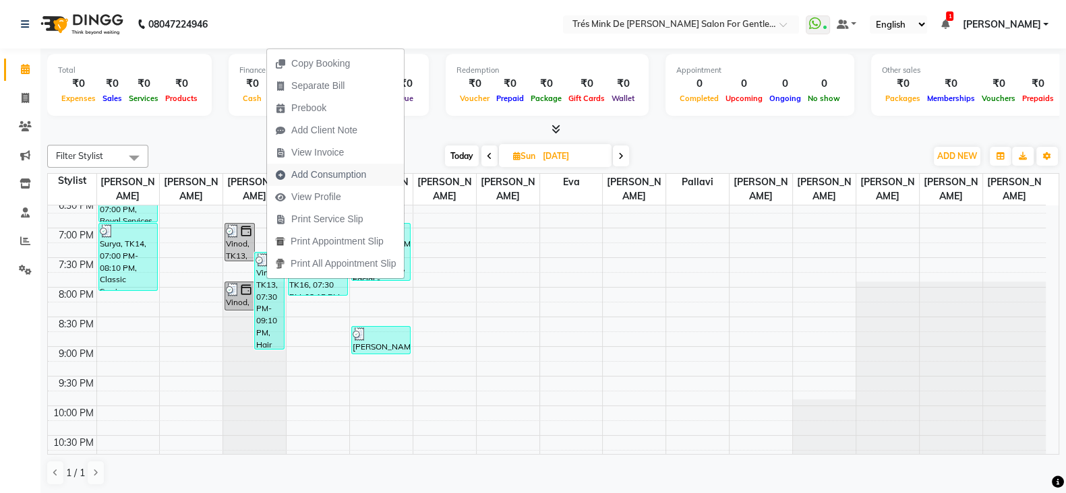
click at [337, 176] on span "Add Consumption" at bounding box center [328, 175] width 75 height 14
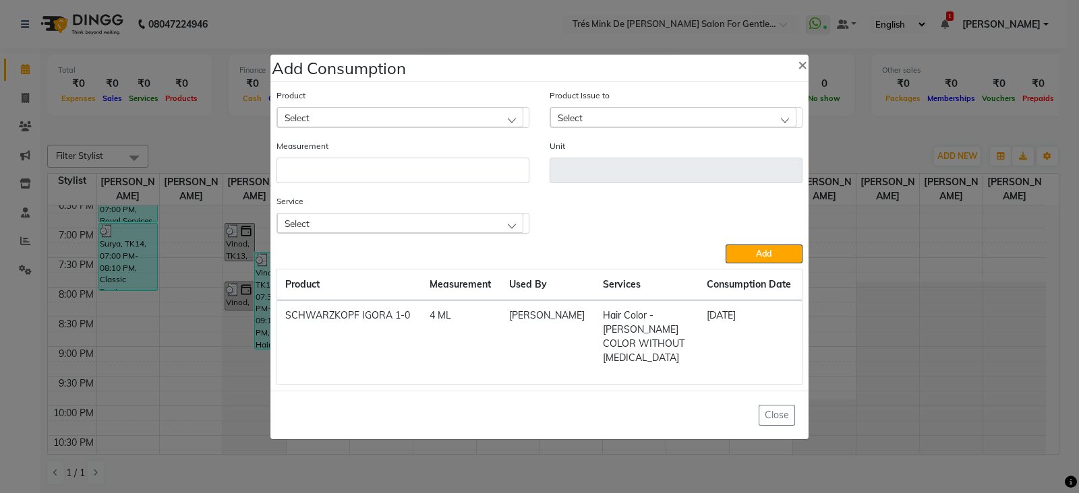
click at [351, 127] on div "Select" at bounding box center [400, 117] width 246 height 20
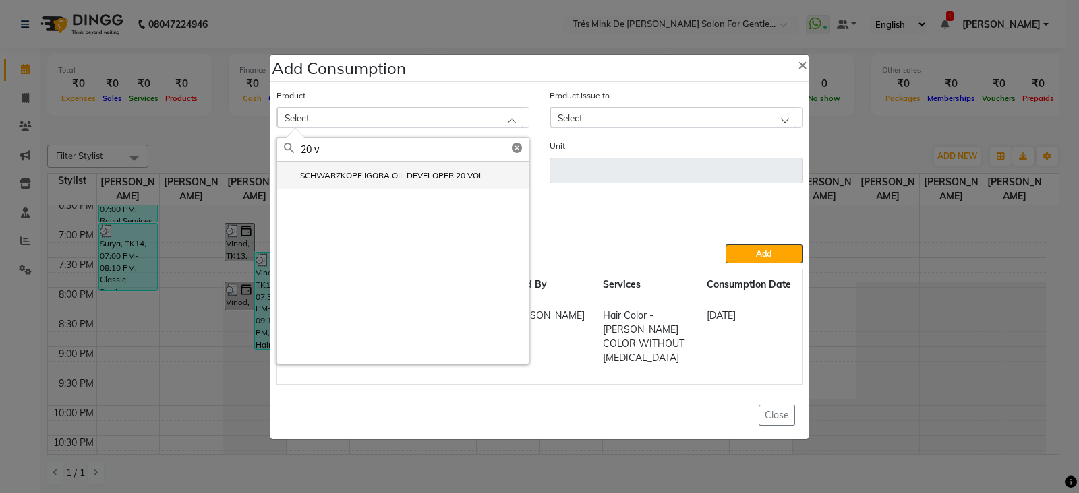
type input "20 v"
click at [382, 182] on label "SCHWARZKOPF IGORA OIL DEVELOPER 20 VOL" at bounding box center [384, 176] width 200 height 12
type input "ML"
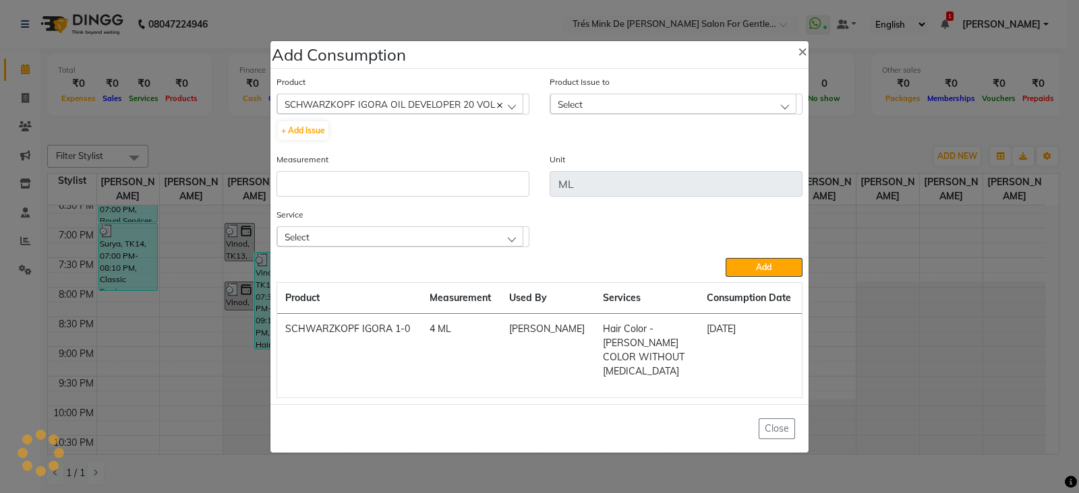
click at [576, 109] on span "Select" at bounding box center [569, 103] width 25 height 11
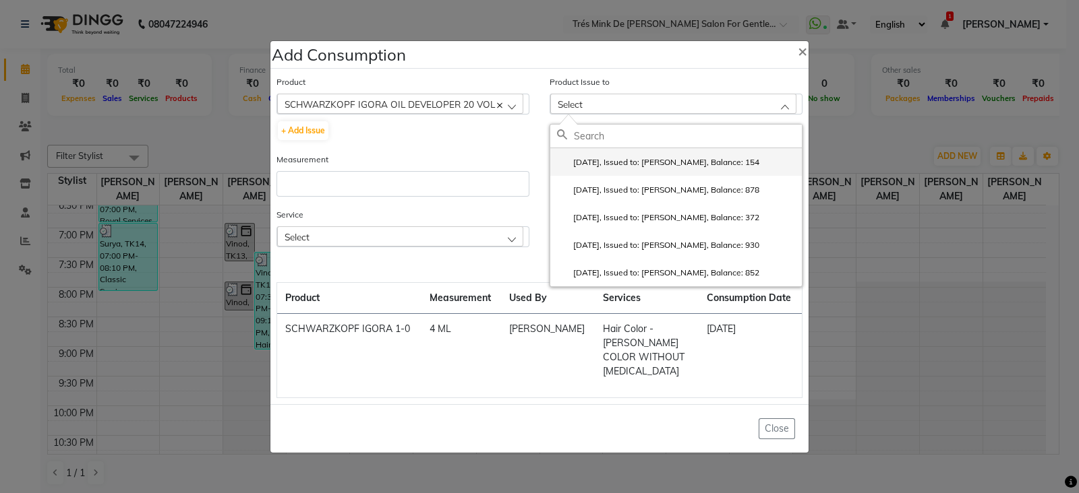
click at [569, 162] on li "[DATE], Issued to: [PERSON_NAME], Balance: 154" at bounding box center [675, 162] width 251 height 28
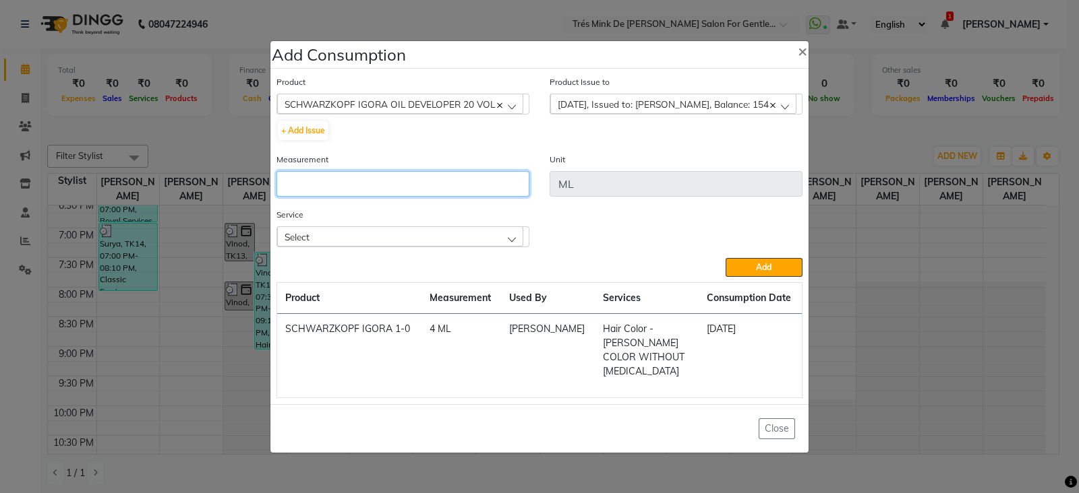
click at [392, 197] on input "number" at bounding box center [402, 184] width 253 height 26
type input "4"
click at [429, 247] on div "Select" at bounding box center [400, 236] width 246 height 20
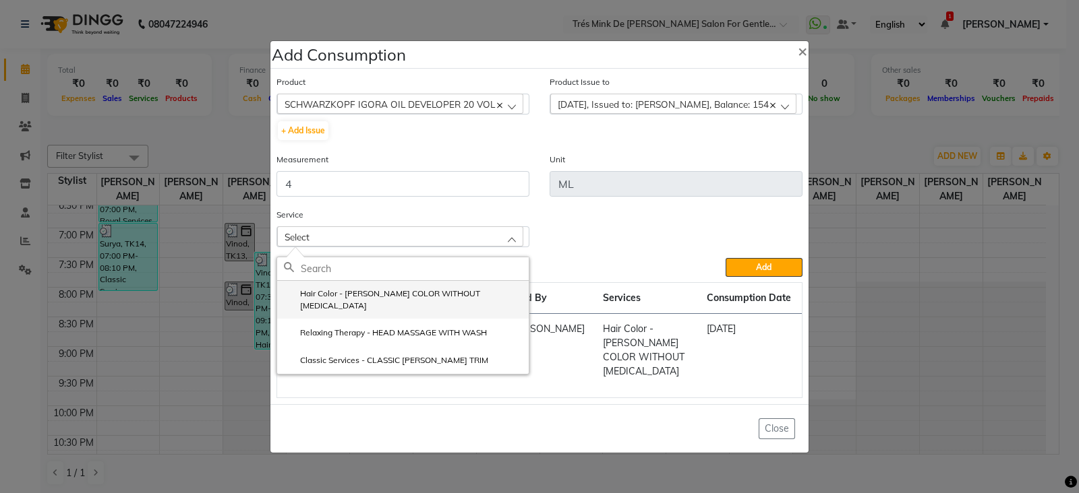
click at [405, 299] on label "Hair Color - [PERSON_NAME] COLOR WITHOUT [MEDICAL_DATA]" at bounding box center [403, 300] width 238 height 24
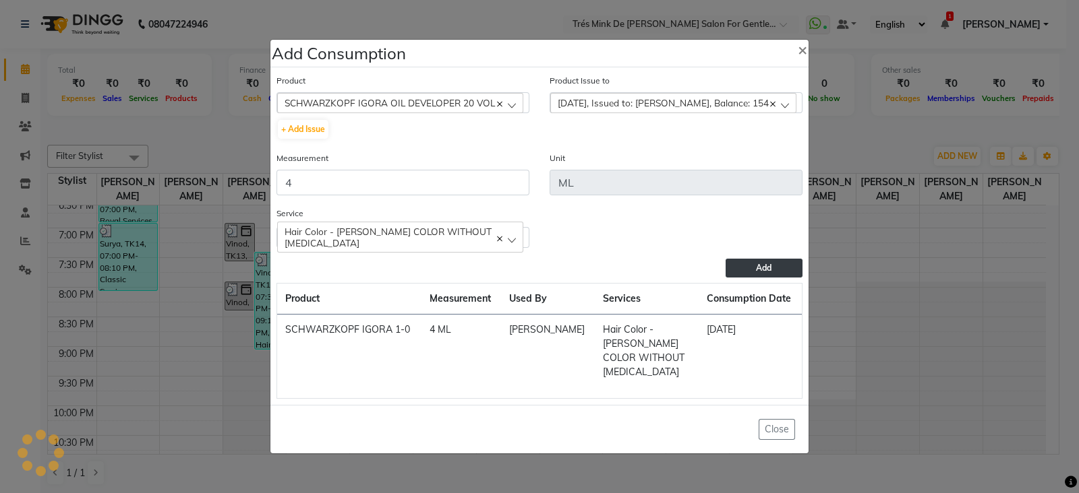
click at [765, 270] on span "Add" at bounding box center [764, 268] width 16 height 10
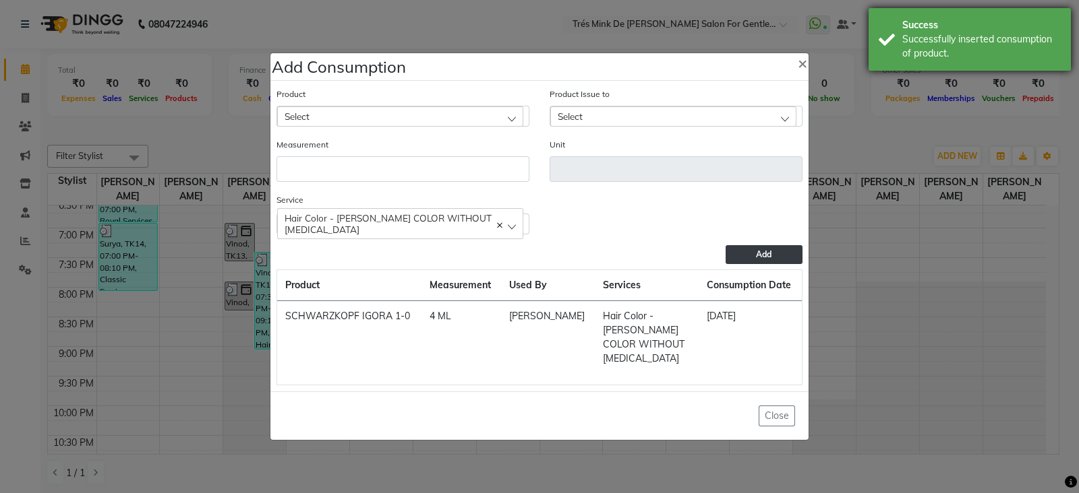
click at [944, 26] on div "Success" at bounding box center [981, 25] width 158 height 14
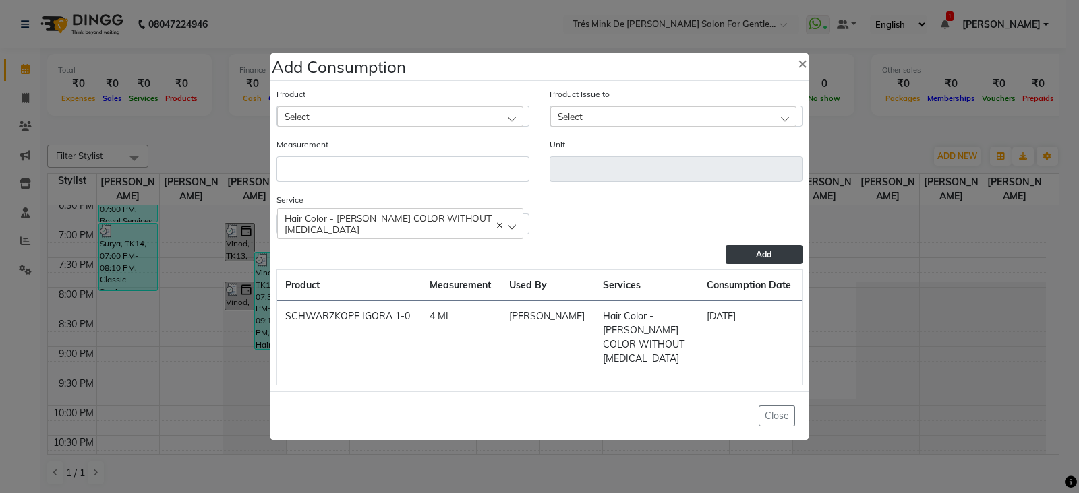
click at [944, 24] on ngb-modal-window "Add Consumption × Product Select ABSOLUT REPAIR Product Issue to Select [DATE],…" at bounding box center [539, 246] width 1079 height 493
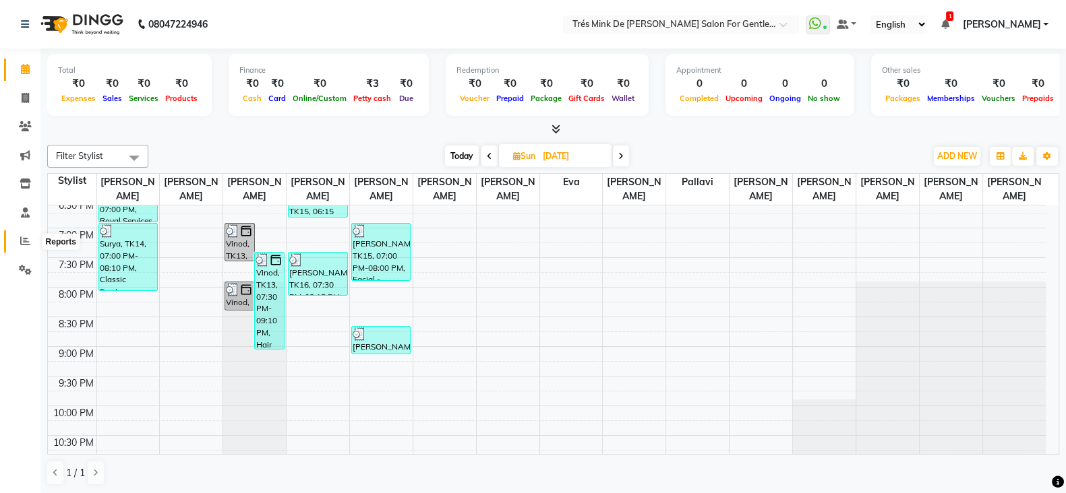
click at [19, 237] on span at bounding box center [25, 242] width 24 height 16
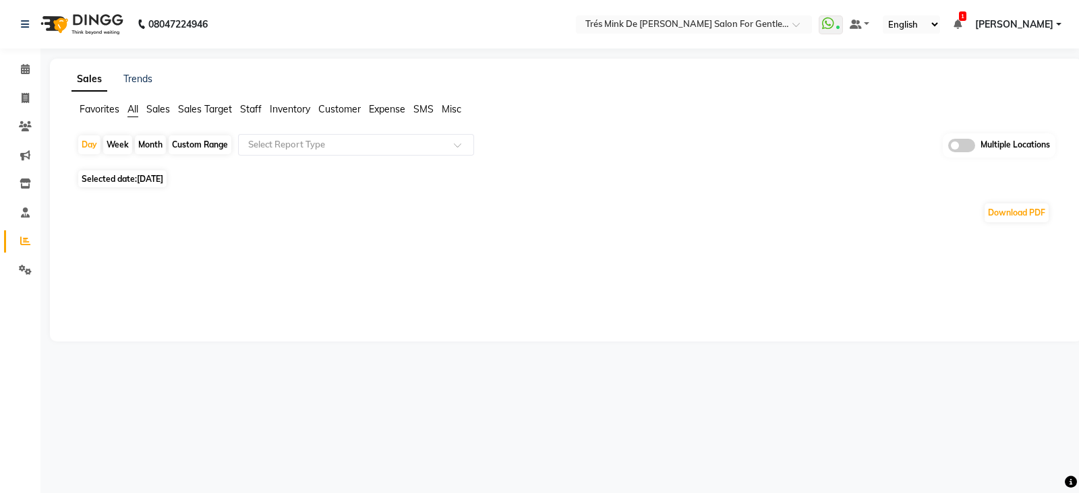
click at [145, 143] on div "Month" at bounding box center [150, 144] width 31 height 19
select select "9"
select select "2025"
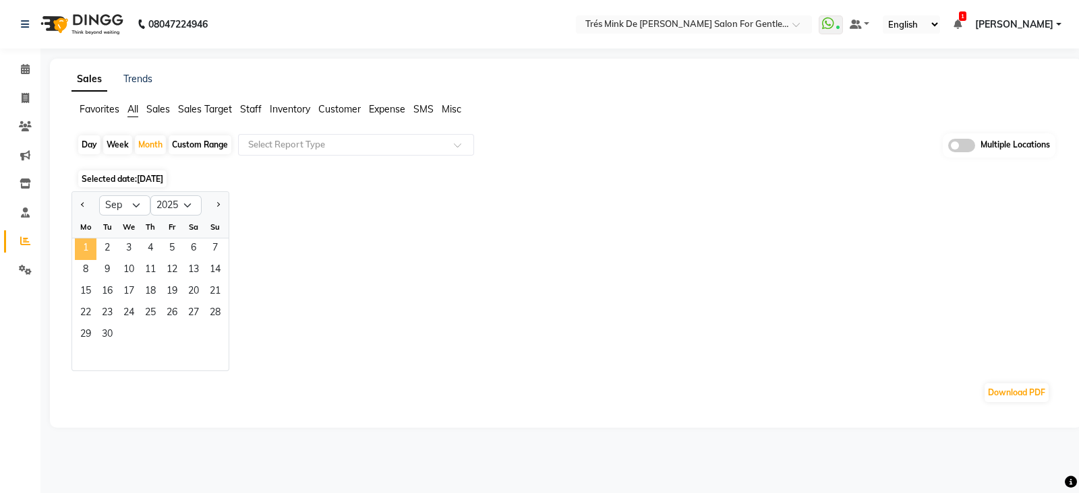
click at [92, 249] on span "1" at bounding box center [86, 250] width 22 height 22
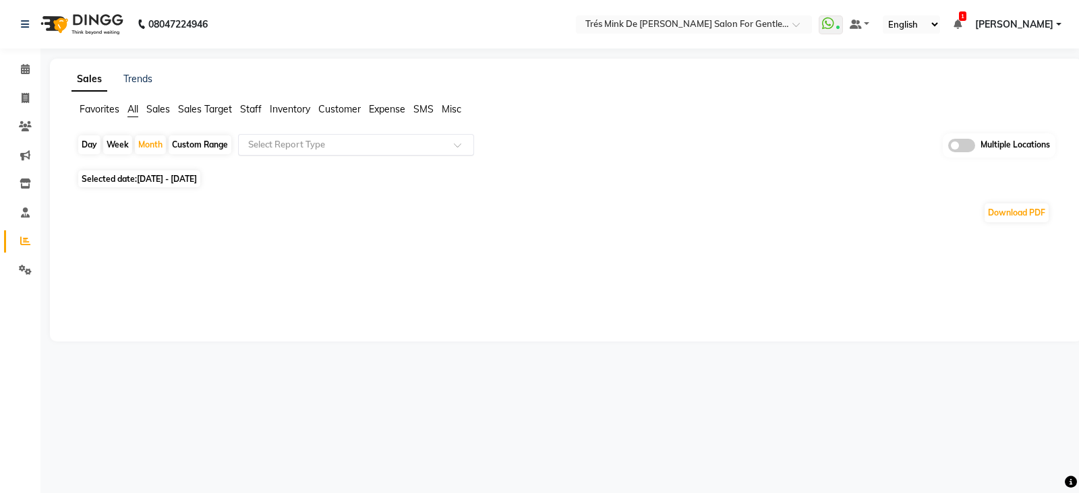
click at [278, 146] on input "text" at bounding box center [342, 144] width 194 height 13
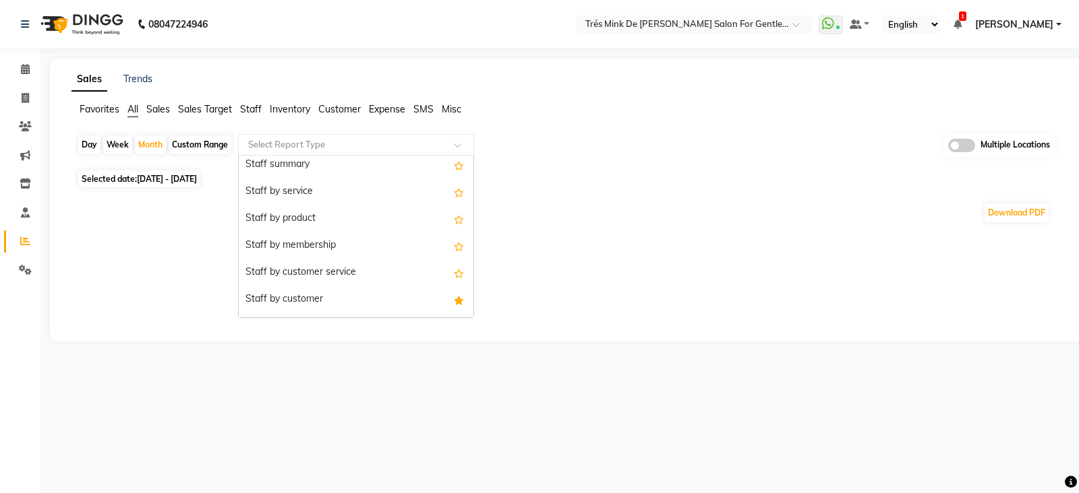
scroll to position [84, 0]
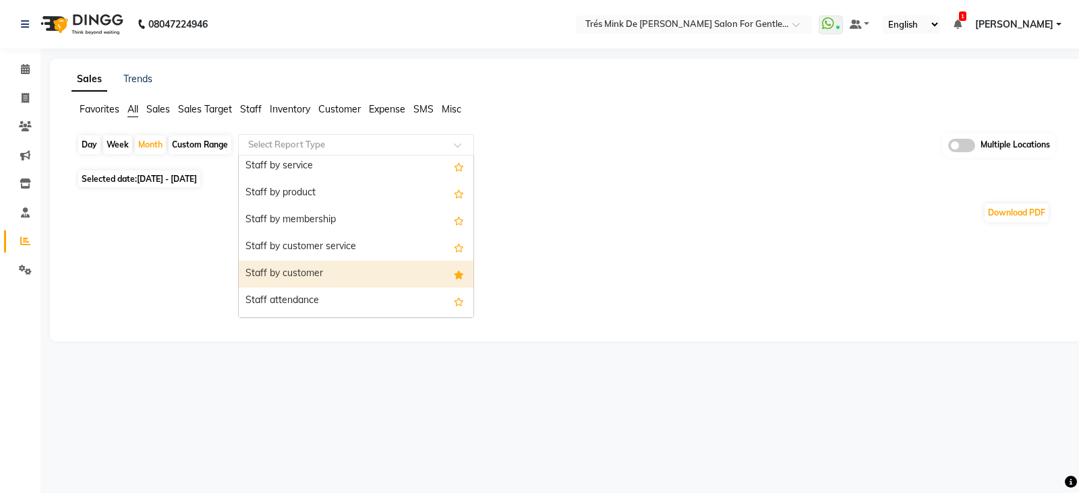
click at [312, 268] on div "Staff by customer" at bounding box center [356, 274] width 235 height 27
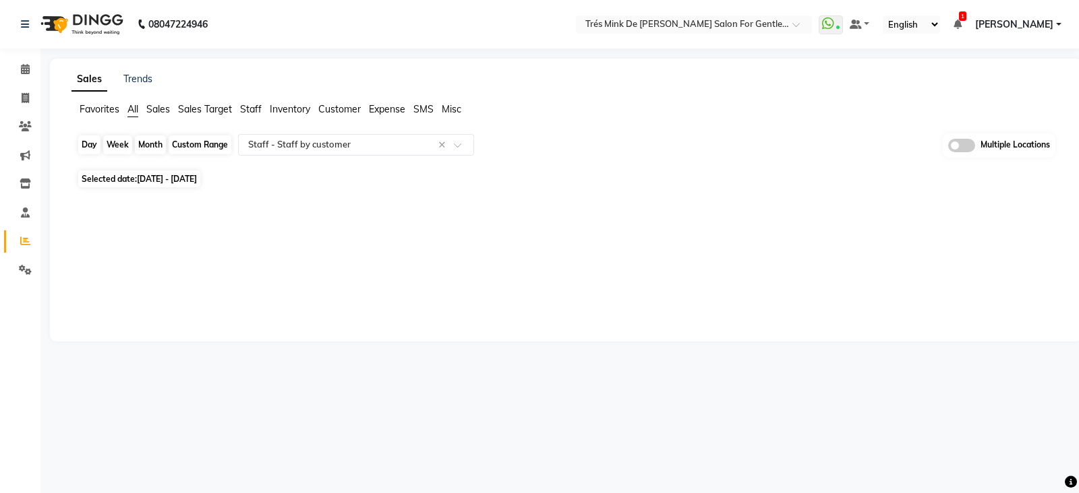
click at [158, 146] on div "Month" at bounding box center [150, 144] width 31 height 19
select select "9"
select select "2025"
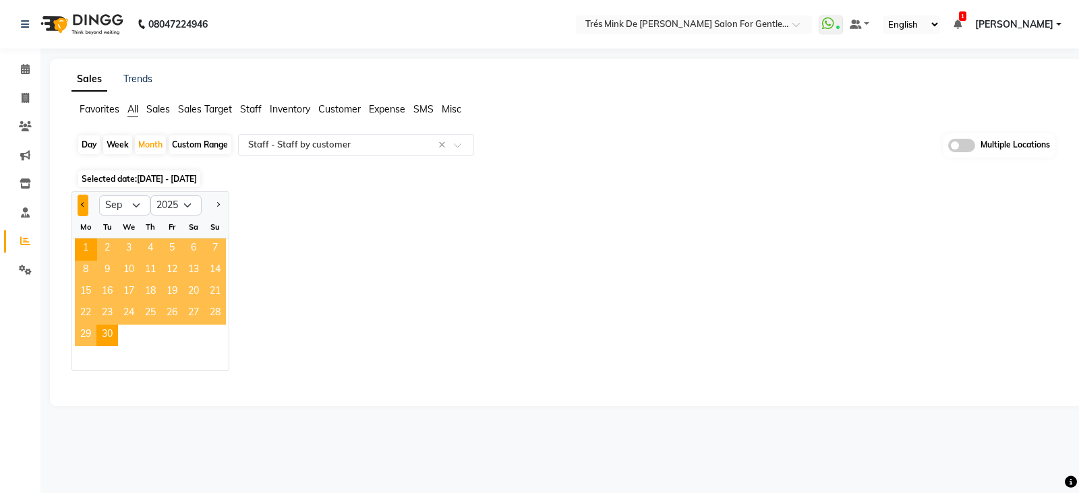
click at [81, 204] on span "Previous month" at bounding box center [83, 204] width 5 height 5
select select "8"
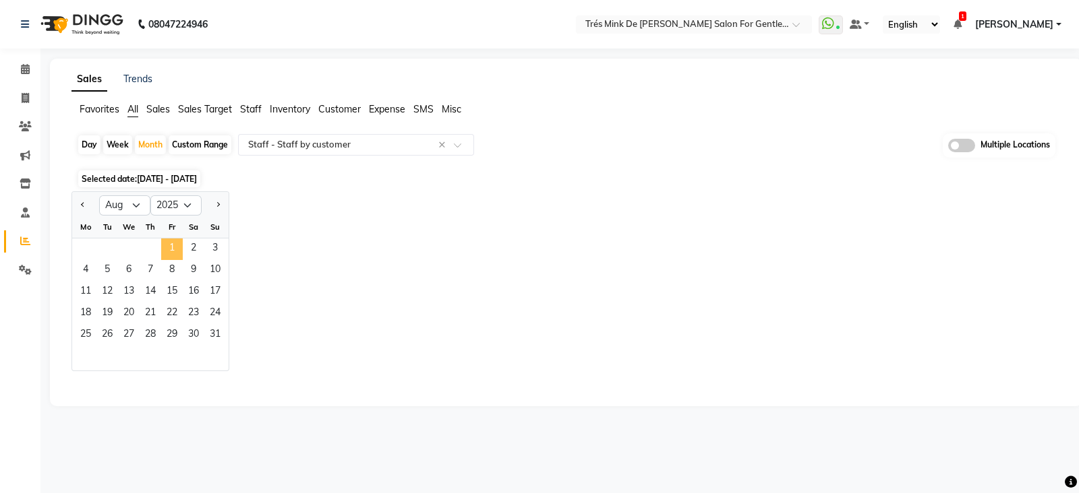
click at [178, 251] on span "1" at bounding box center [172, 250] width 22 height 22
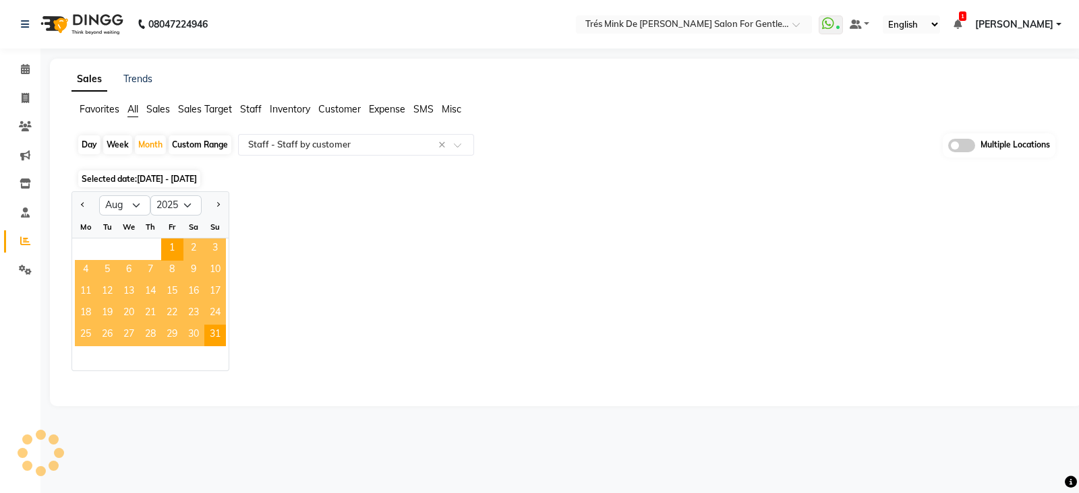
select select "filtered_report"
select select "pdf"
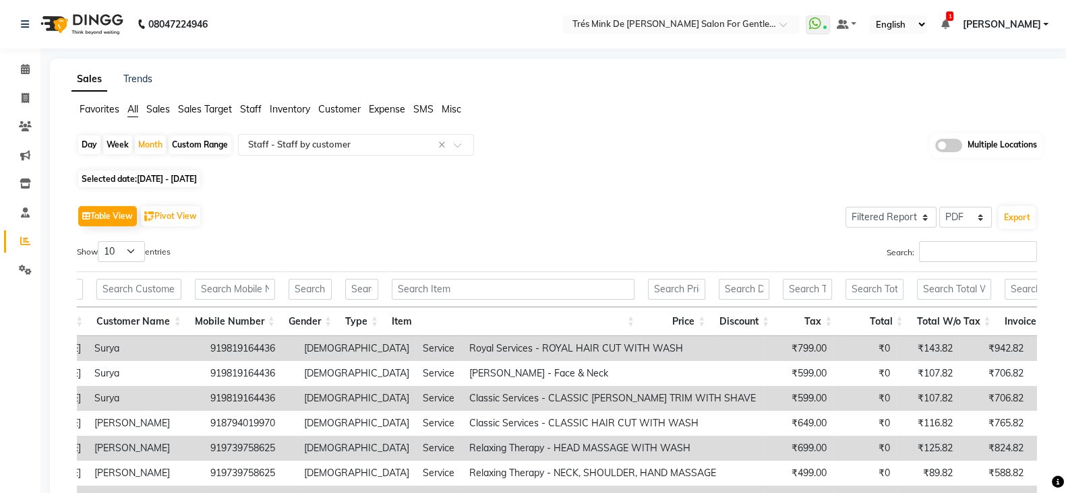
scroll to position [0, 0]
